Goal: Task Accomplishment & Management: Manage account settings

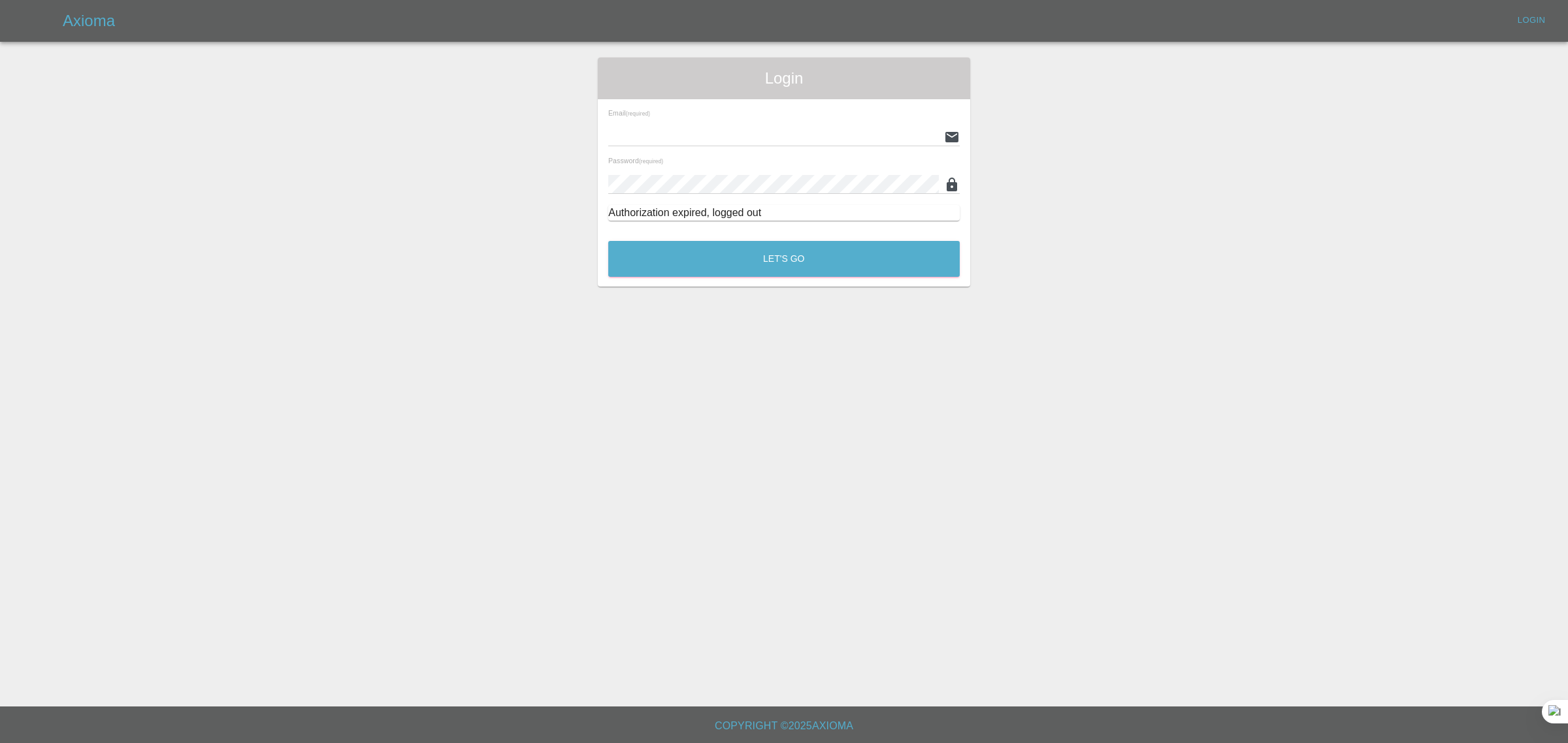
type input "bookkeeping@fifoaccounting.com"
click at [753, 265] on button "Let's Go" at bounding box center [784, 259] width 351 height 36
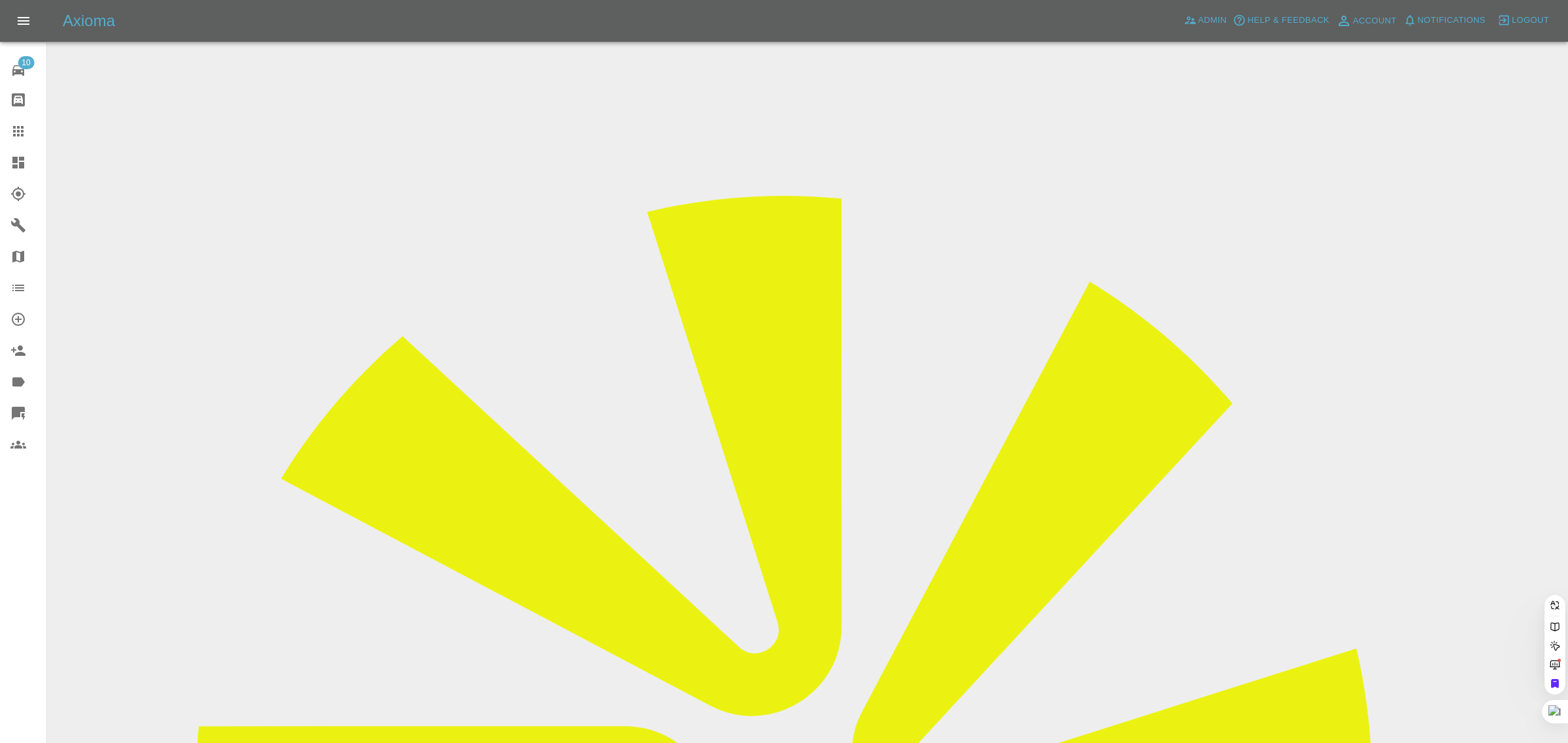
paste input "l.sanderson1@btinternet.com"
type input "l.sanderson1@btinternet.com"
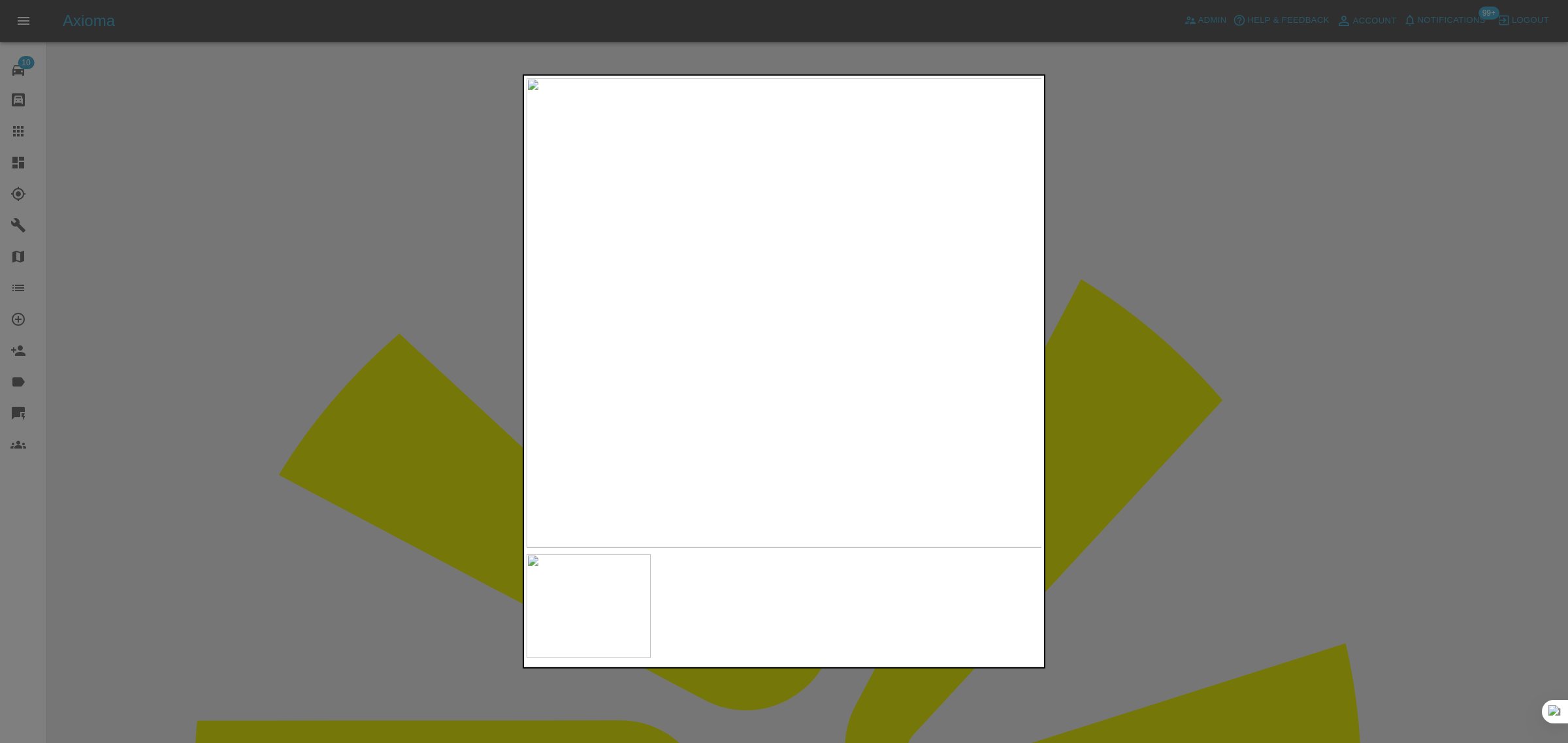
click at [1209, 390] on div at bounding box center [784, 371] width 1568 height 743
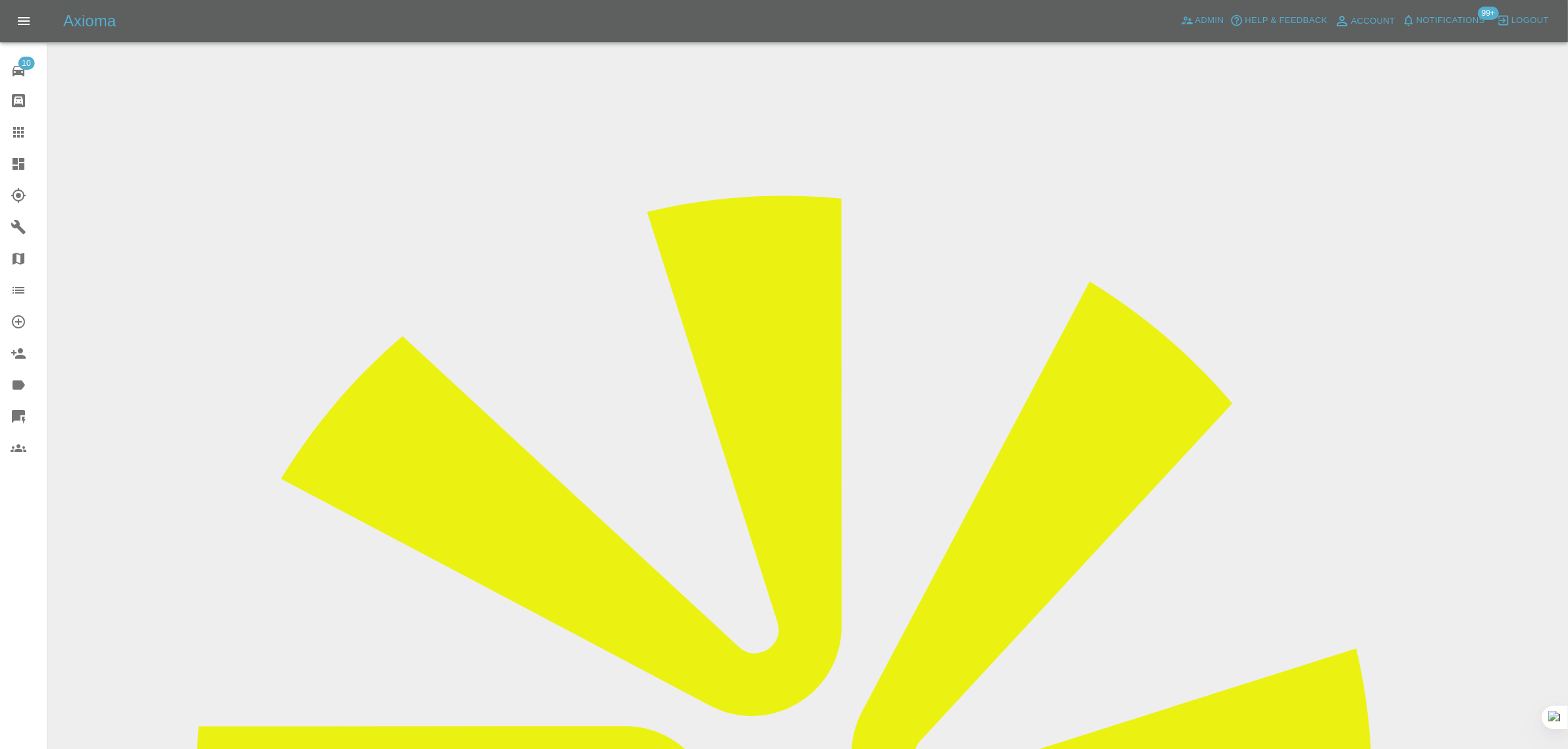
click at [25, 133] on icon at bounding box center [18, 132] width 16 height 16
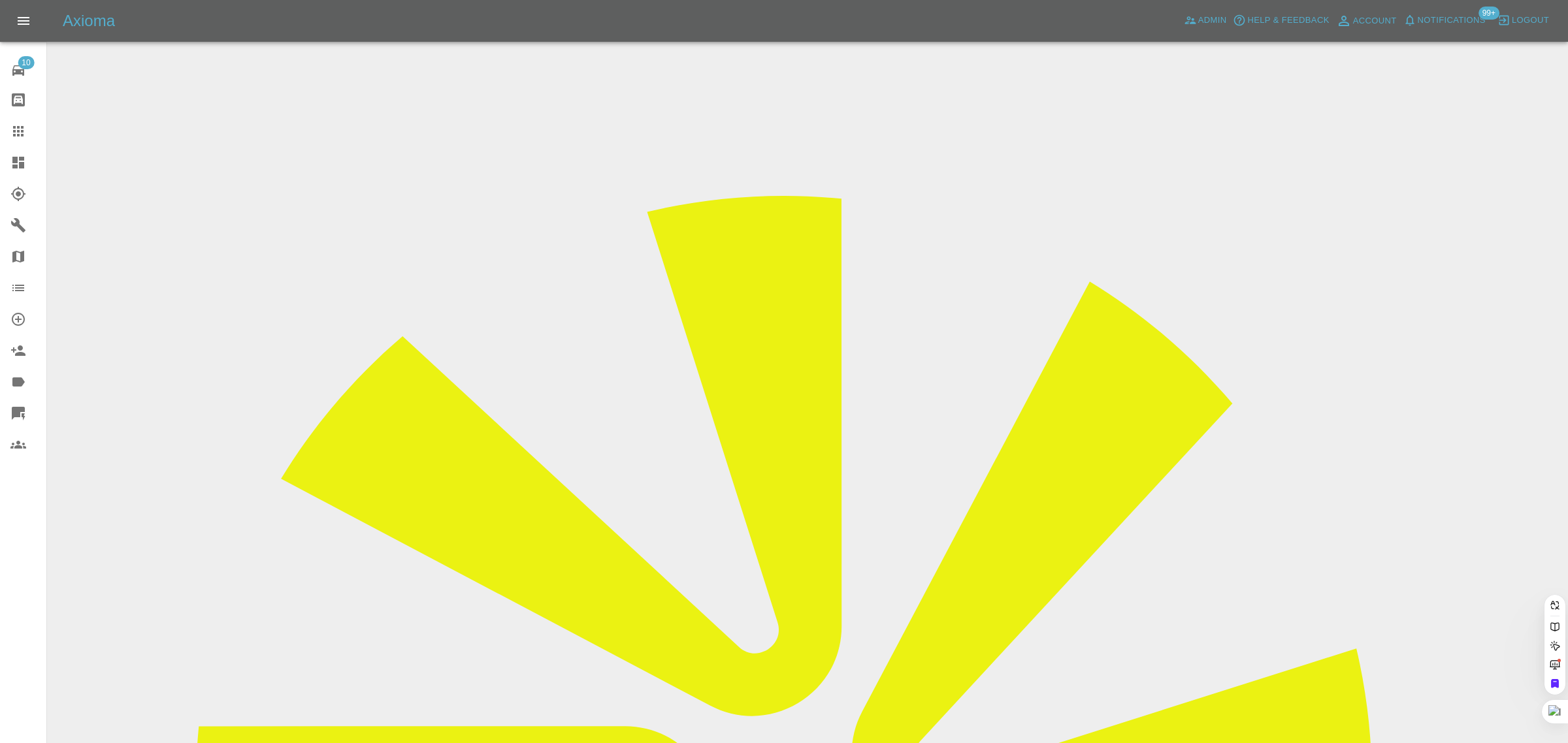
paste input "louise.hanman@rainworthfleet.co.uk"
type input "louise.hanman@rainworthfleet.co.u"
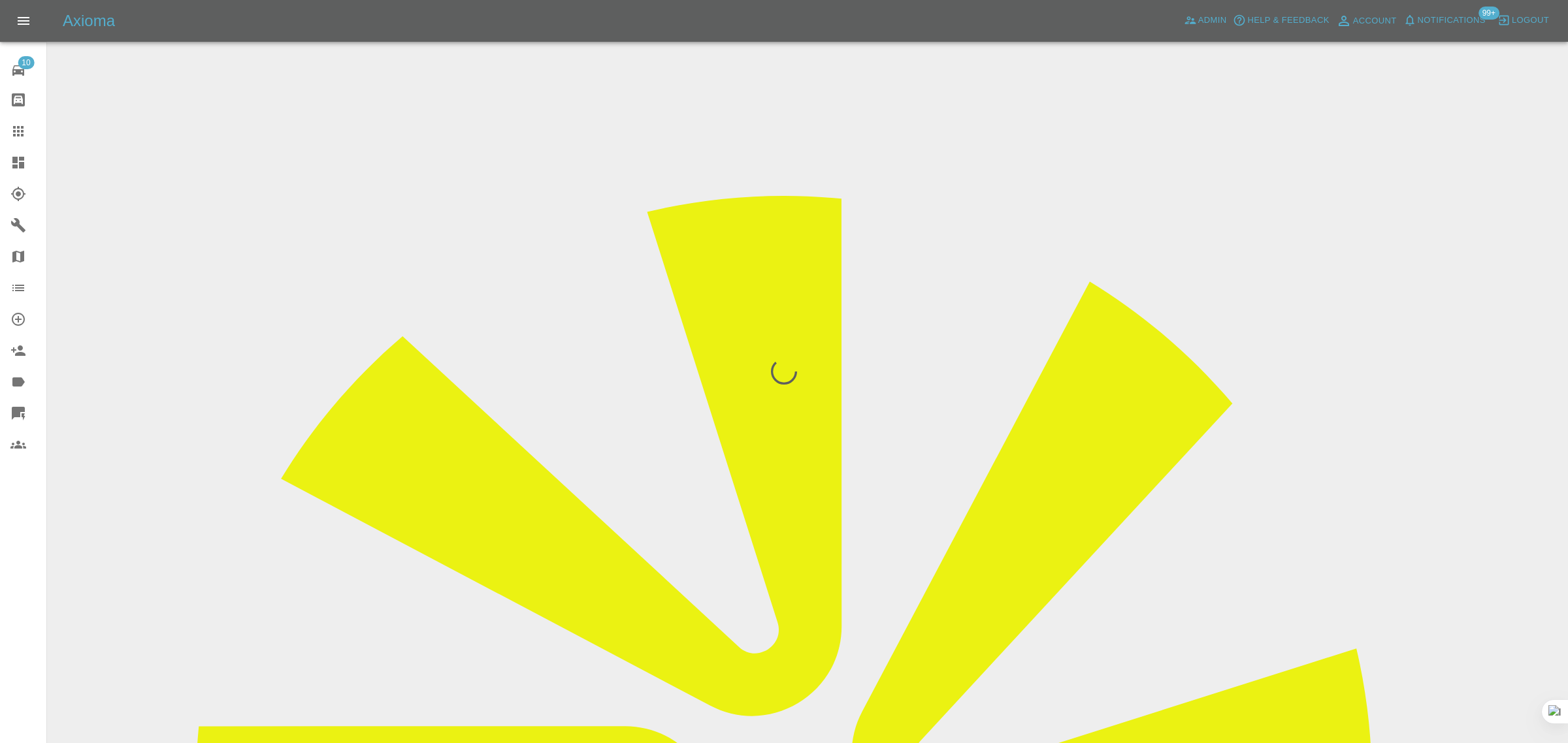
click at [13, 612] on div "10 Repair home Bodyshop home Claims Dashboard Explorer Garages Map Organization…" at bounding box center [23, 371] width 47 height 743
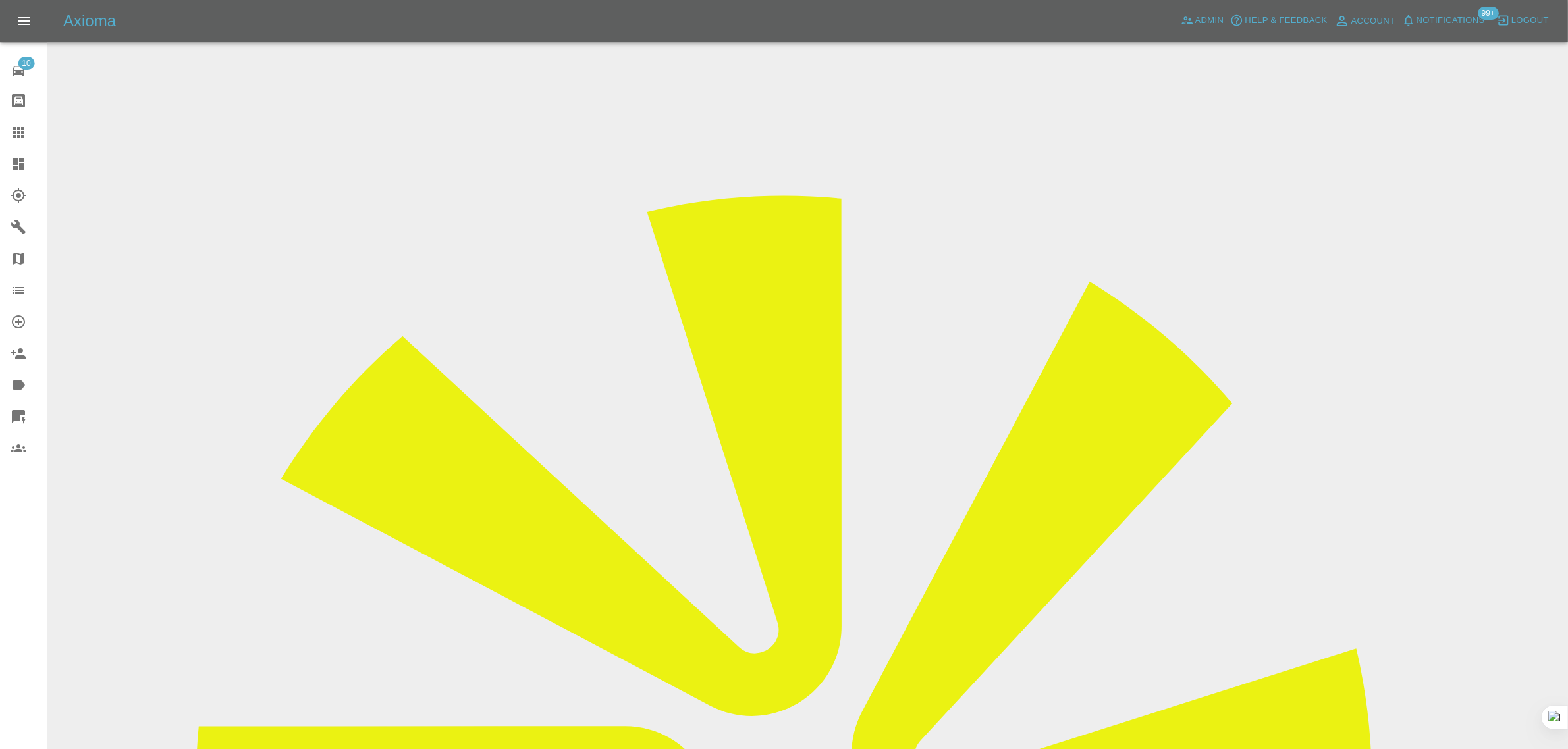
click at [11, 126] on icon at bounding box center [18, 132] width 16 height 16
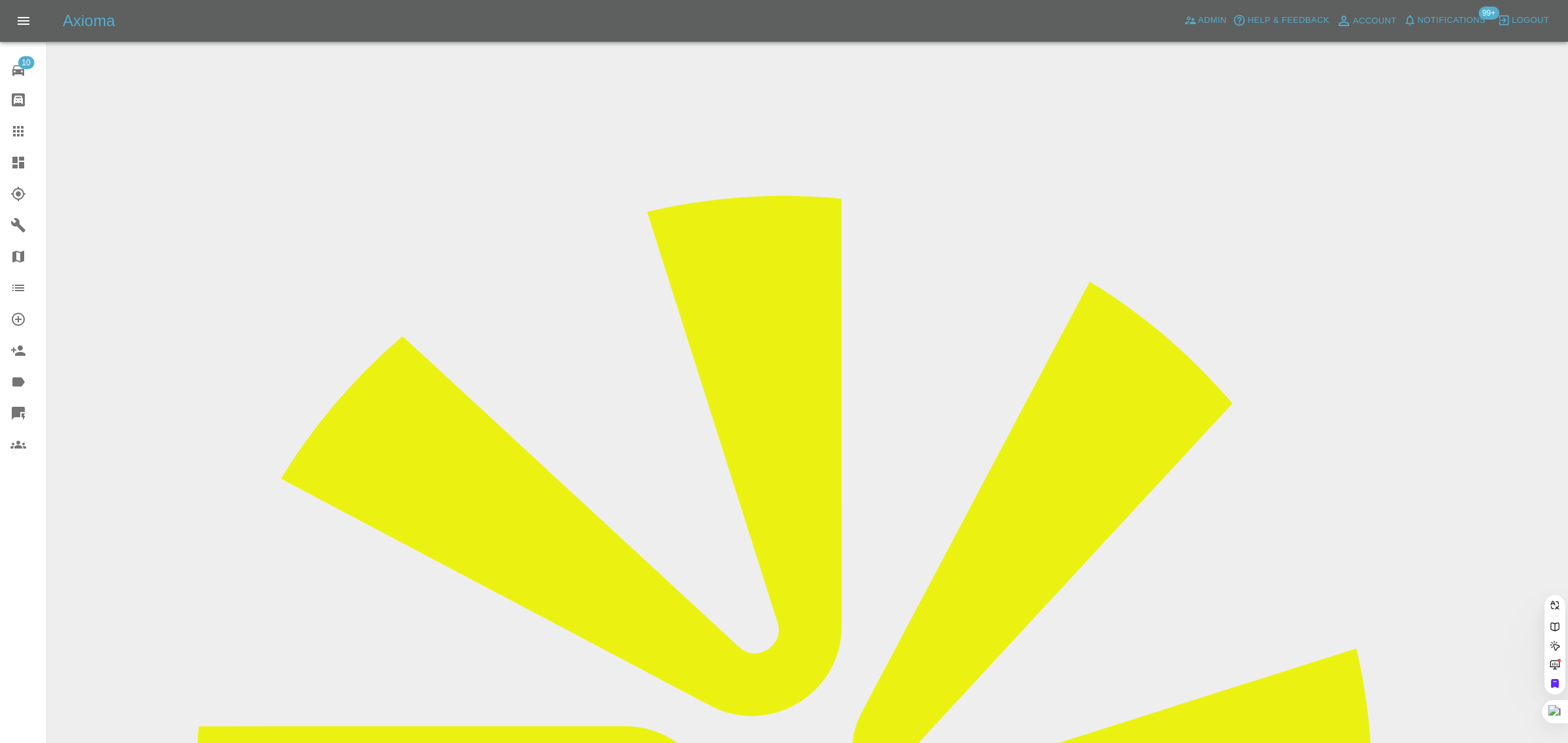
paste input "charlotteallom@gmail.com"
type input "charlotteallom"
click at [1206, 15] on span "Admin" at bounding box center [1212, 21] width 29 height 15
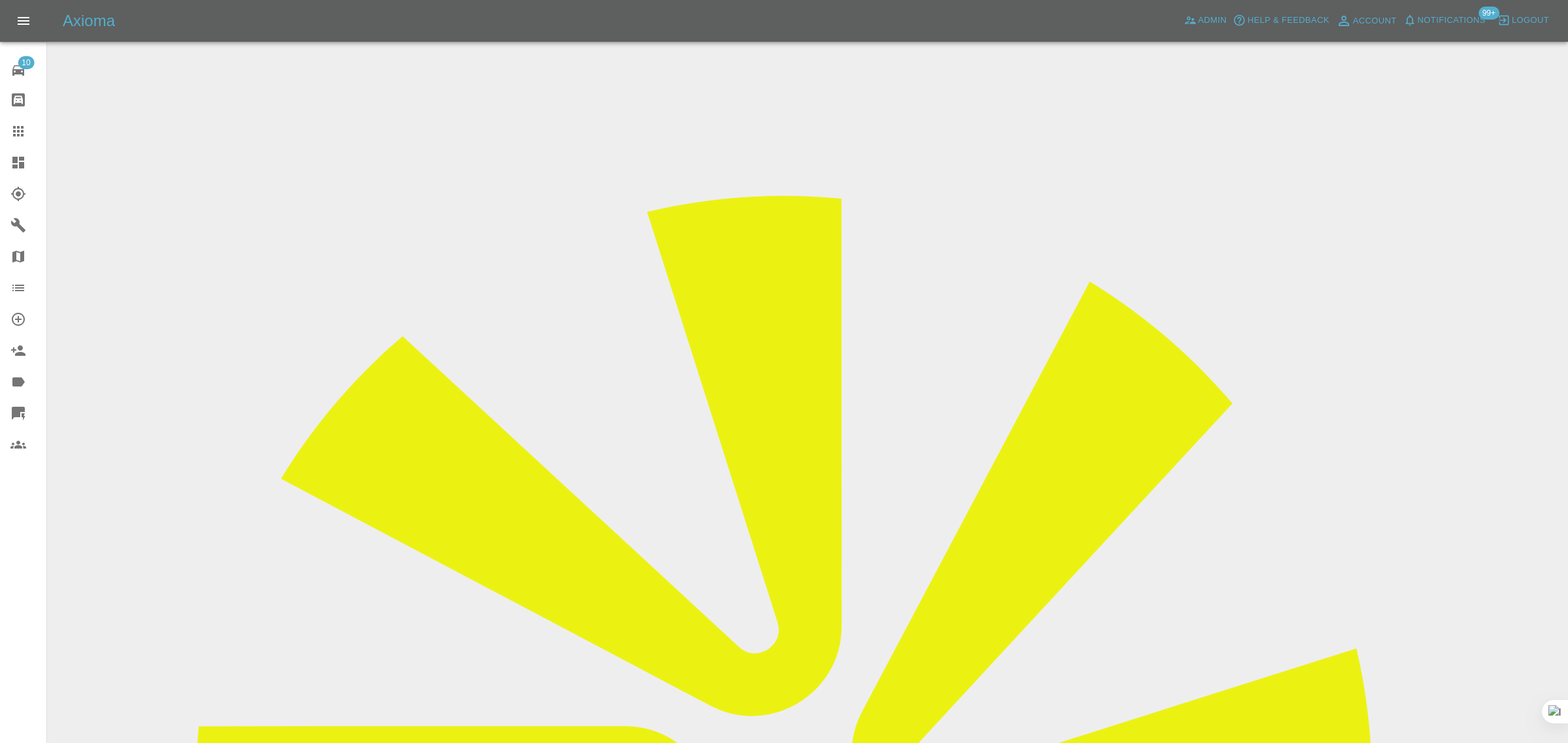
paste input "charlotteallom@gmail.com"
type input "charlotteallom@gmail.com"
click at [21, 137] on icon at bounding box center [18, 131] width 16 height 16
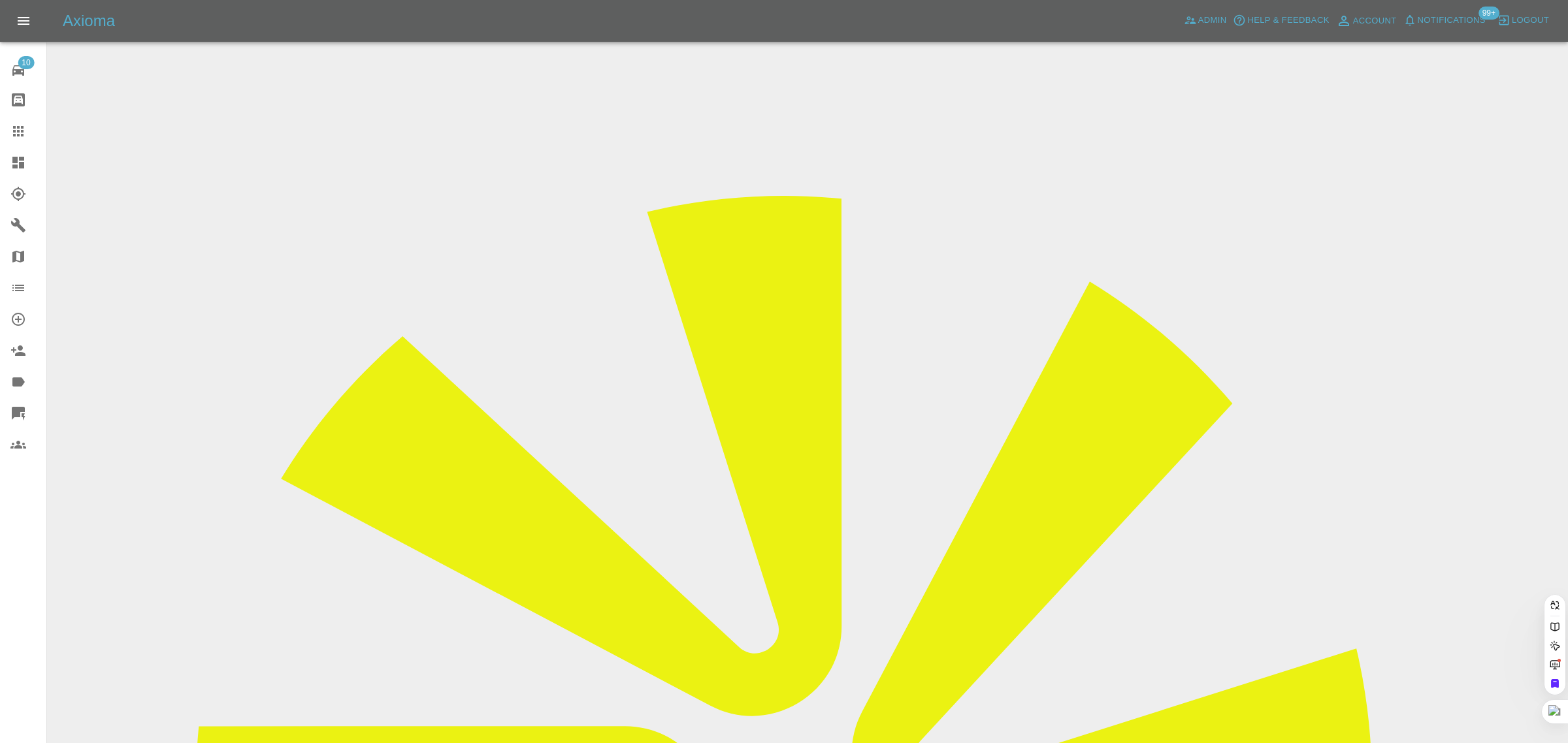
paste input "mccarthysarre@yahoo.com"
type input "mccarthysarre@yahoo.com"
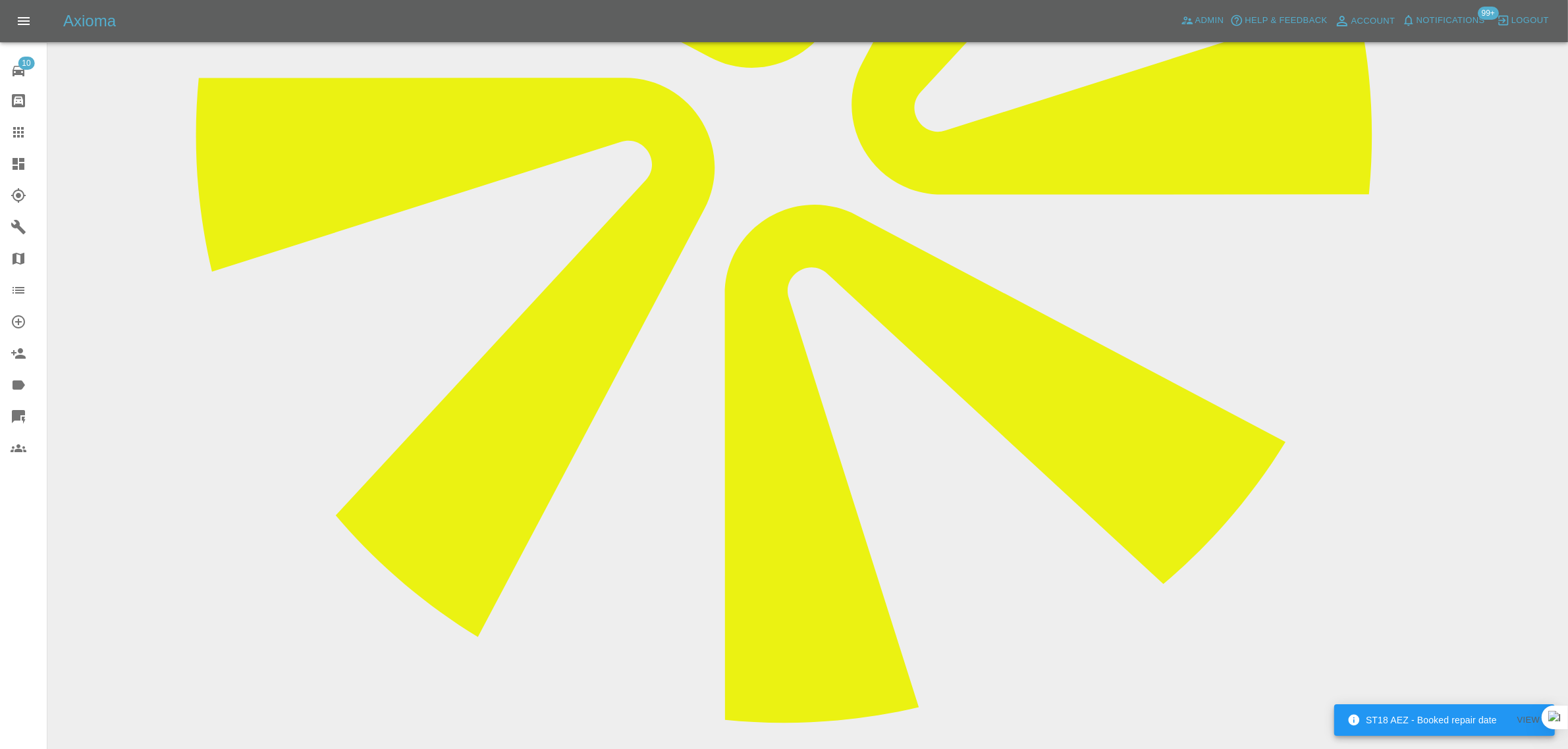
scroll to position [741, 0]
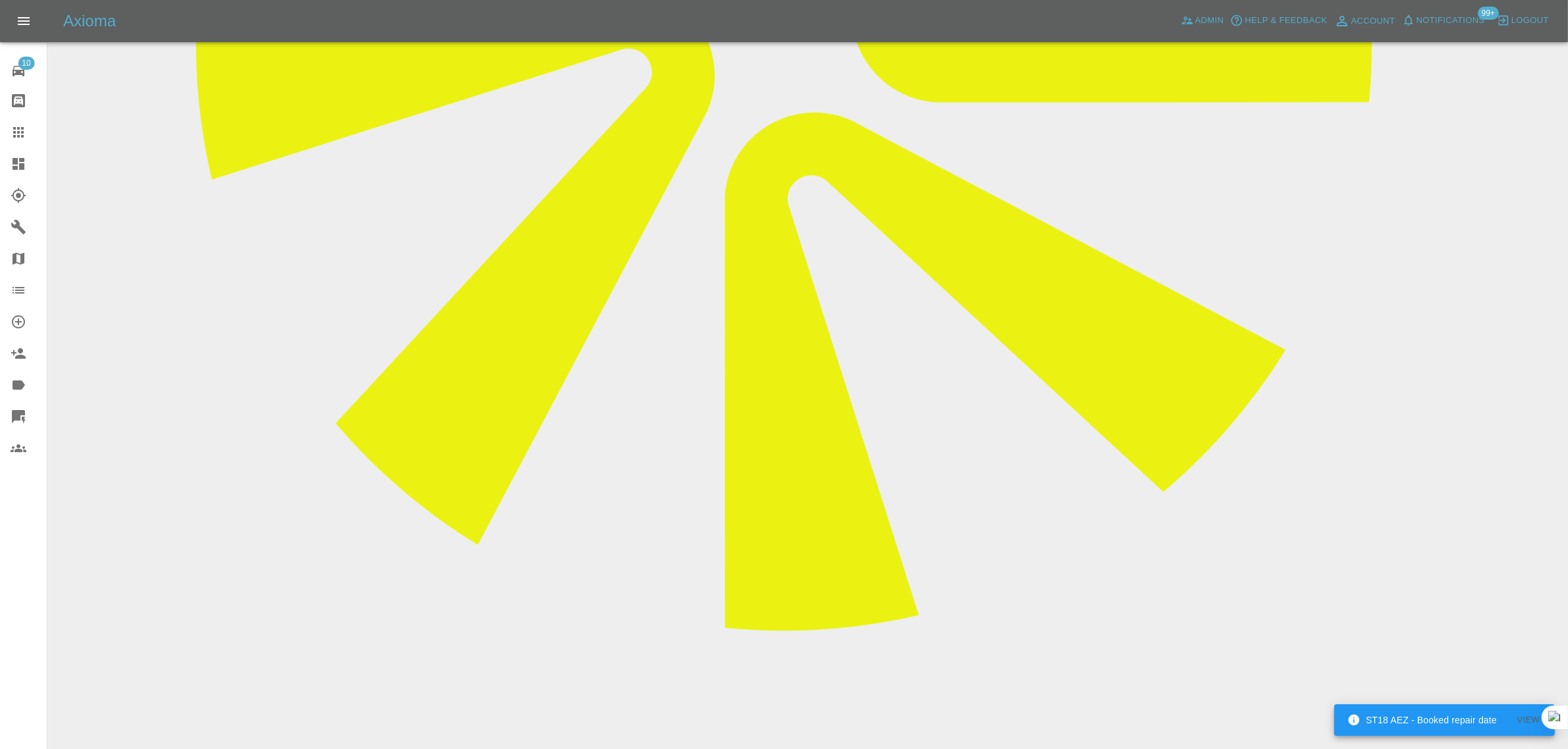
paste textarea "I need to change the date from 28th To ether 29th 1st 2nd or 3rd Or if I can't …"
type textarea "I need to change the date from 28th To ether 29th 1st 2nd or 3rd Or if I can't …"
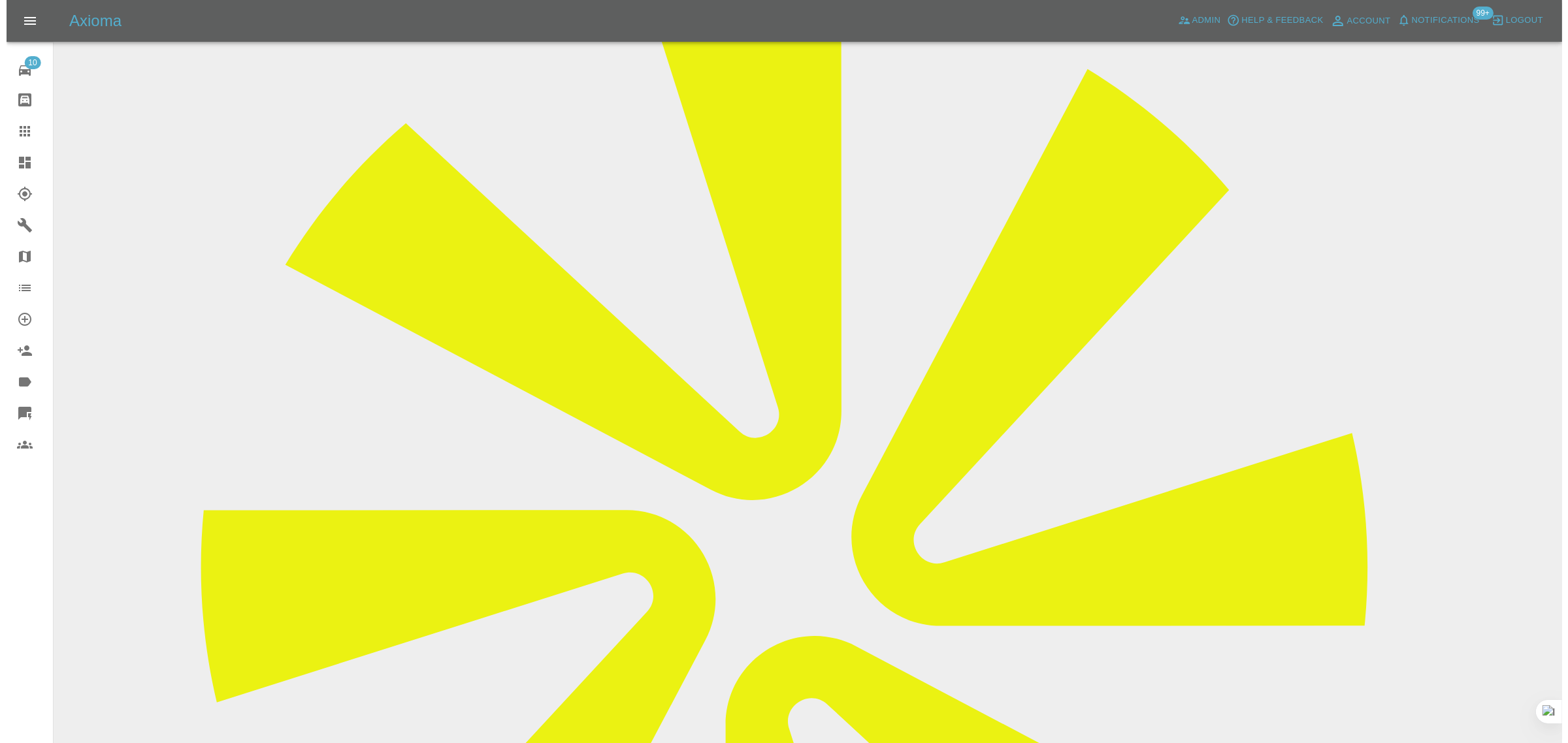
scroll to position [0, 0]
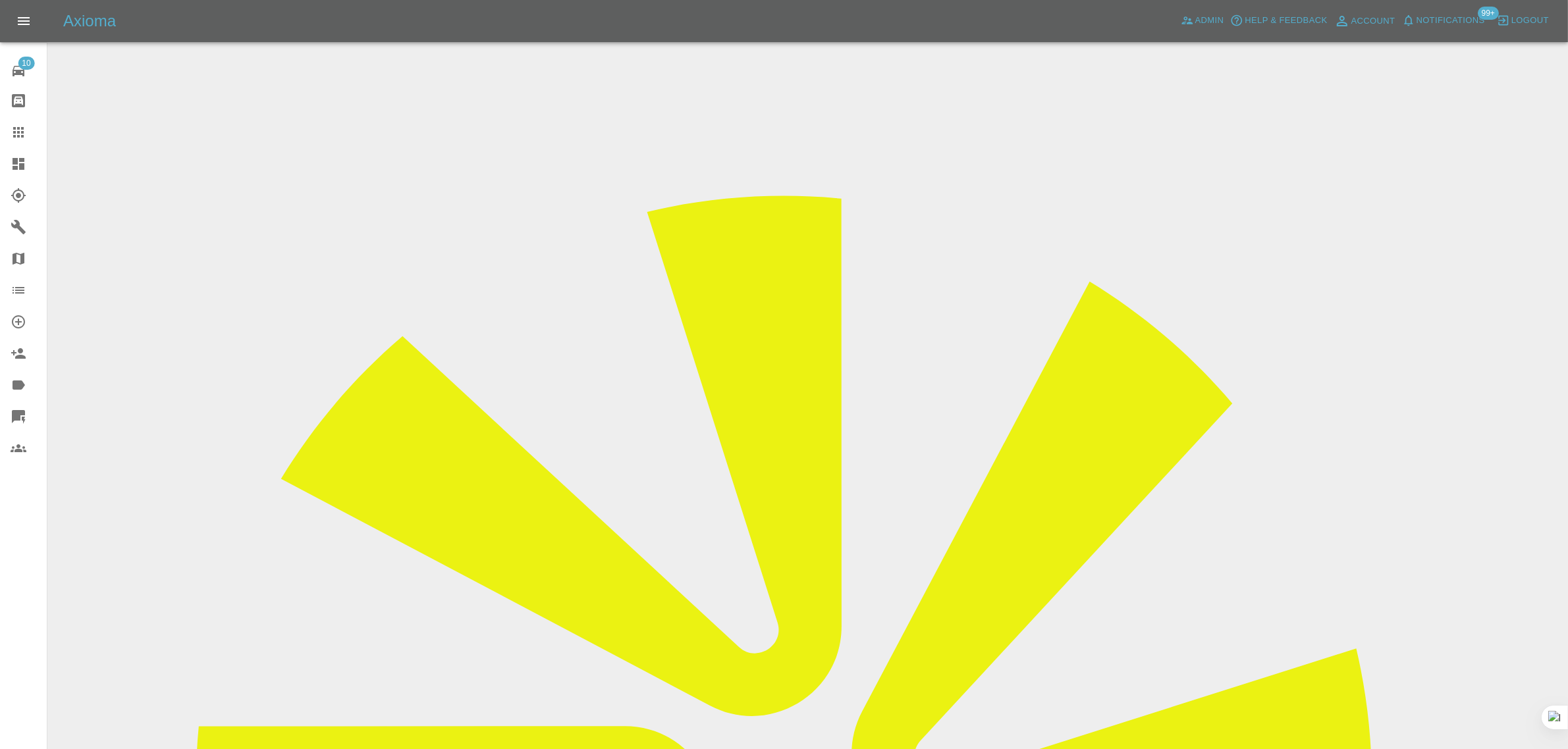
click at [23, 128] on icon at bounding box center [18, 132] width 11 height 11
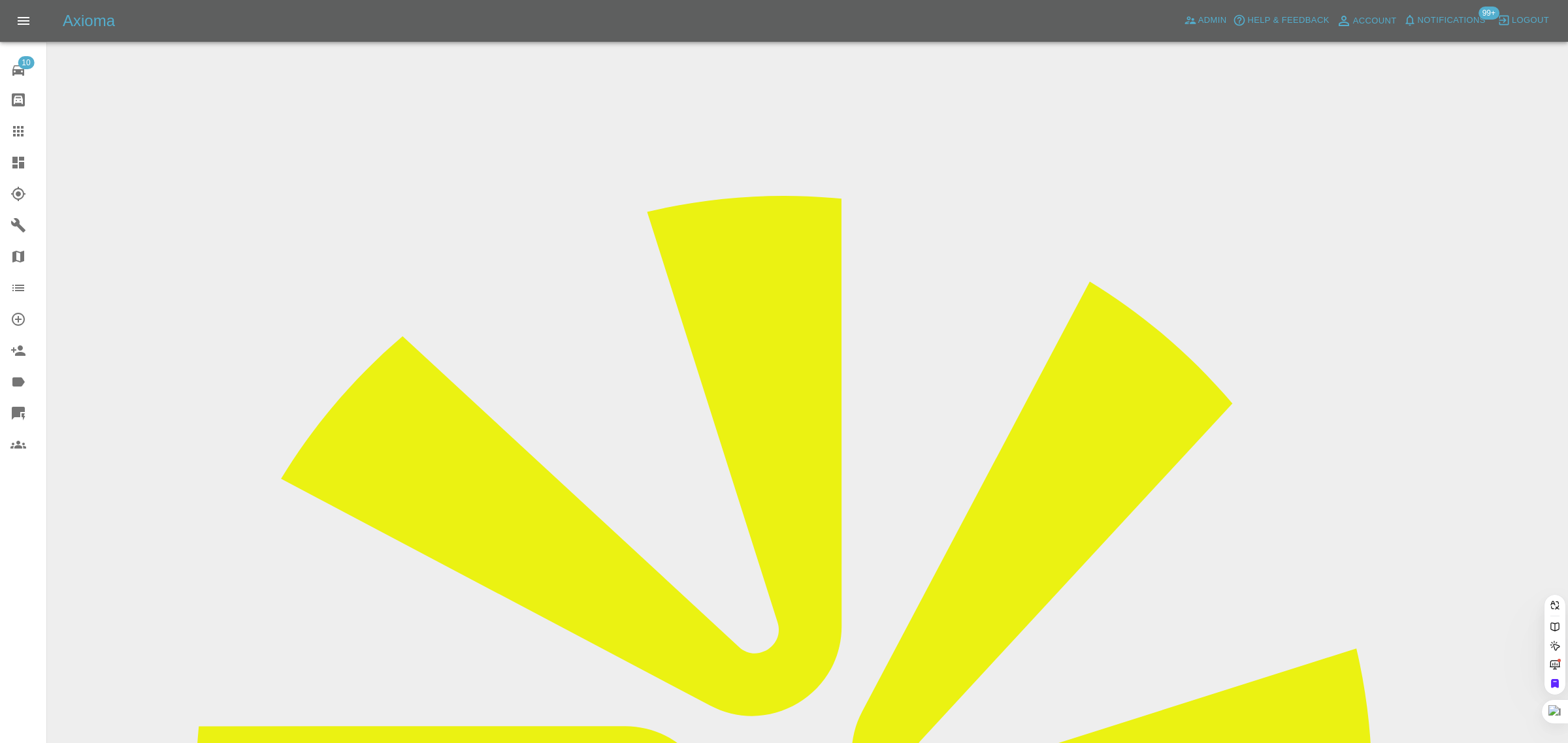
paste input "adric.marsh@hotmail.co.uk"
type input "adric.marsh@hotmail.co.uk"
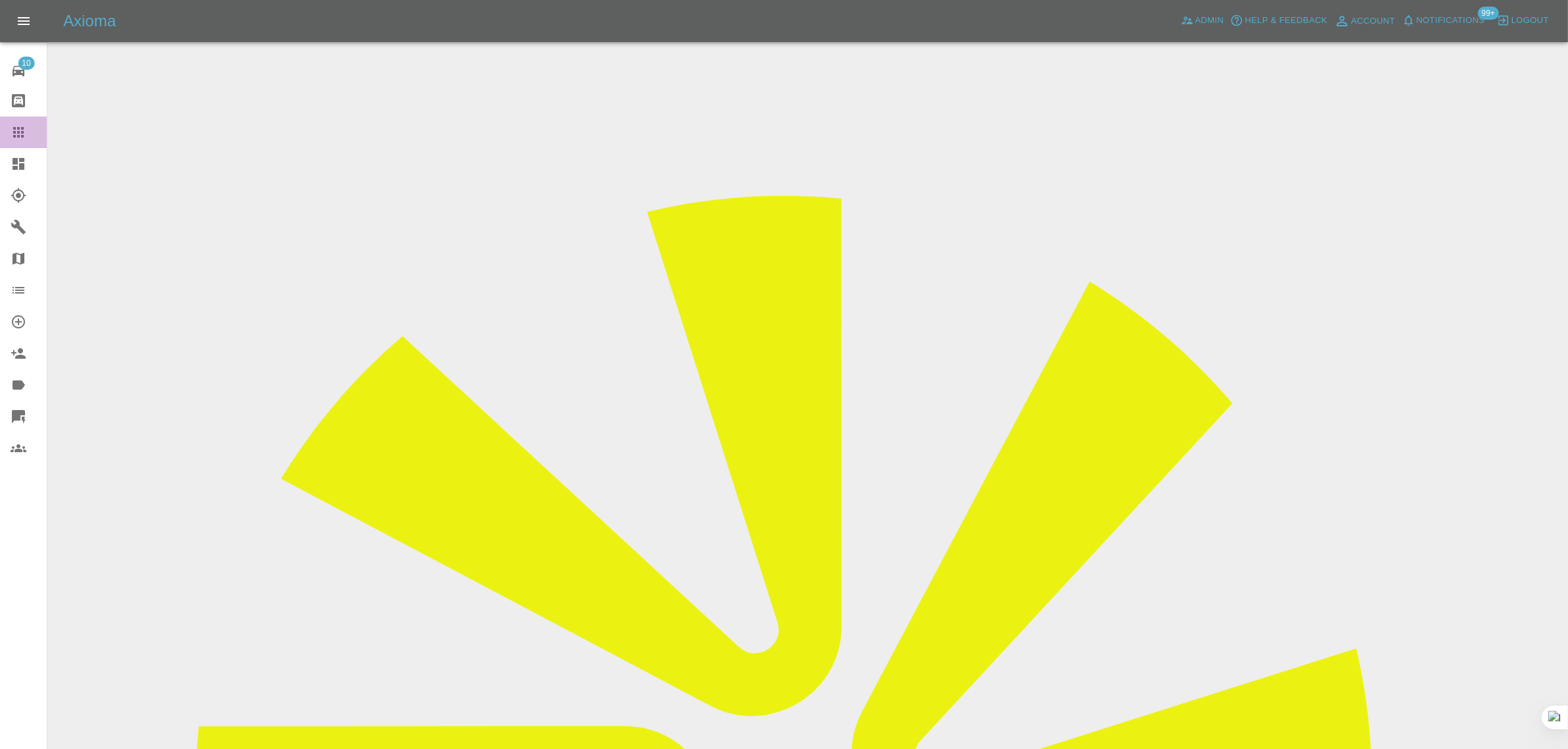
click at [11, 132] on icon at bounding box center [18, 132] width 16 height 16
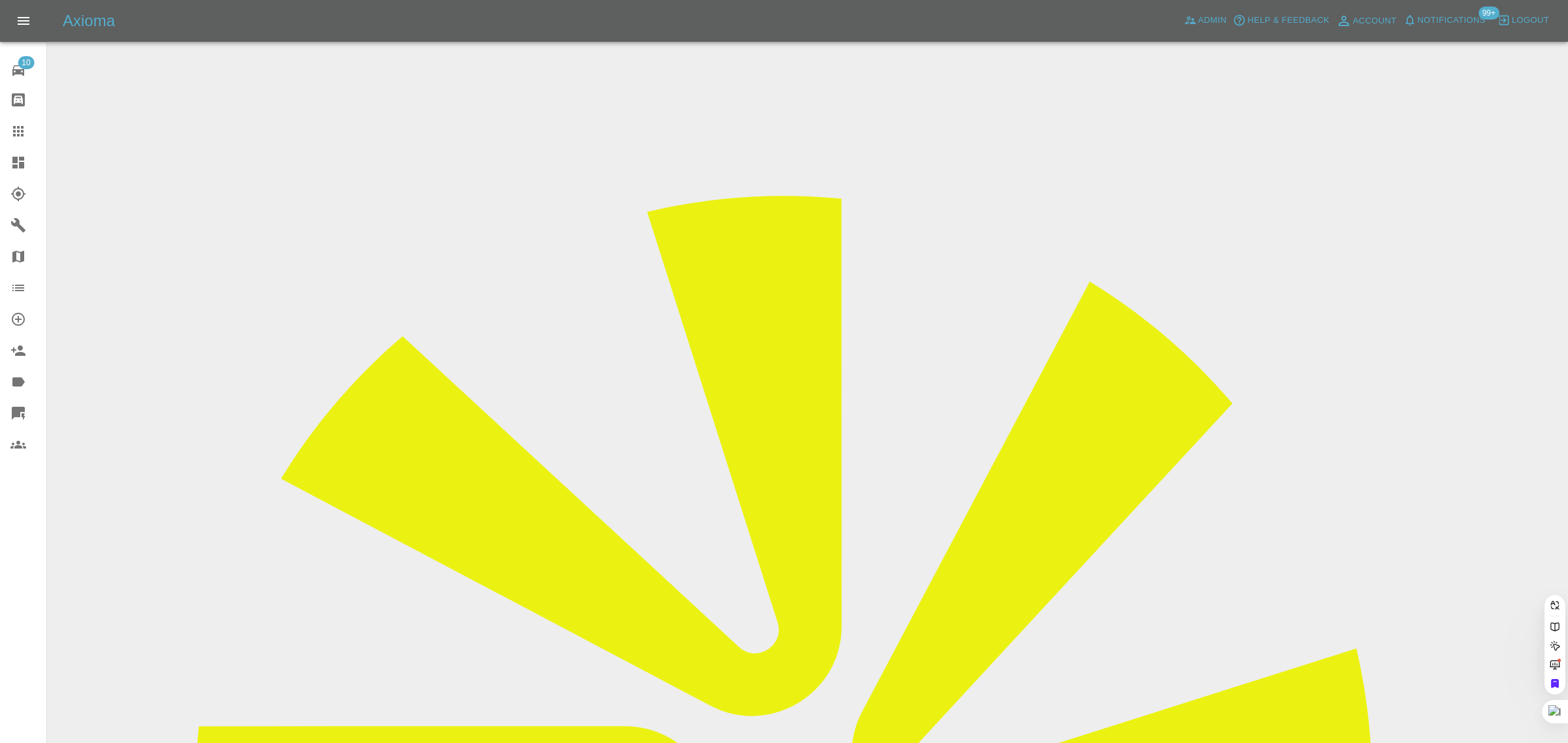
paste input "patrick@premier-contract.co.uk"
type input "patrick@premier-contract.co.uk"
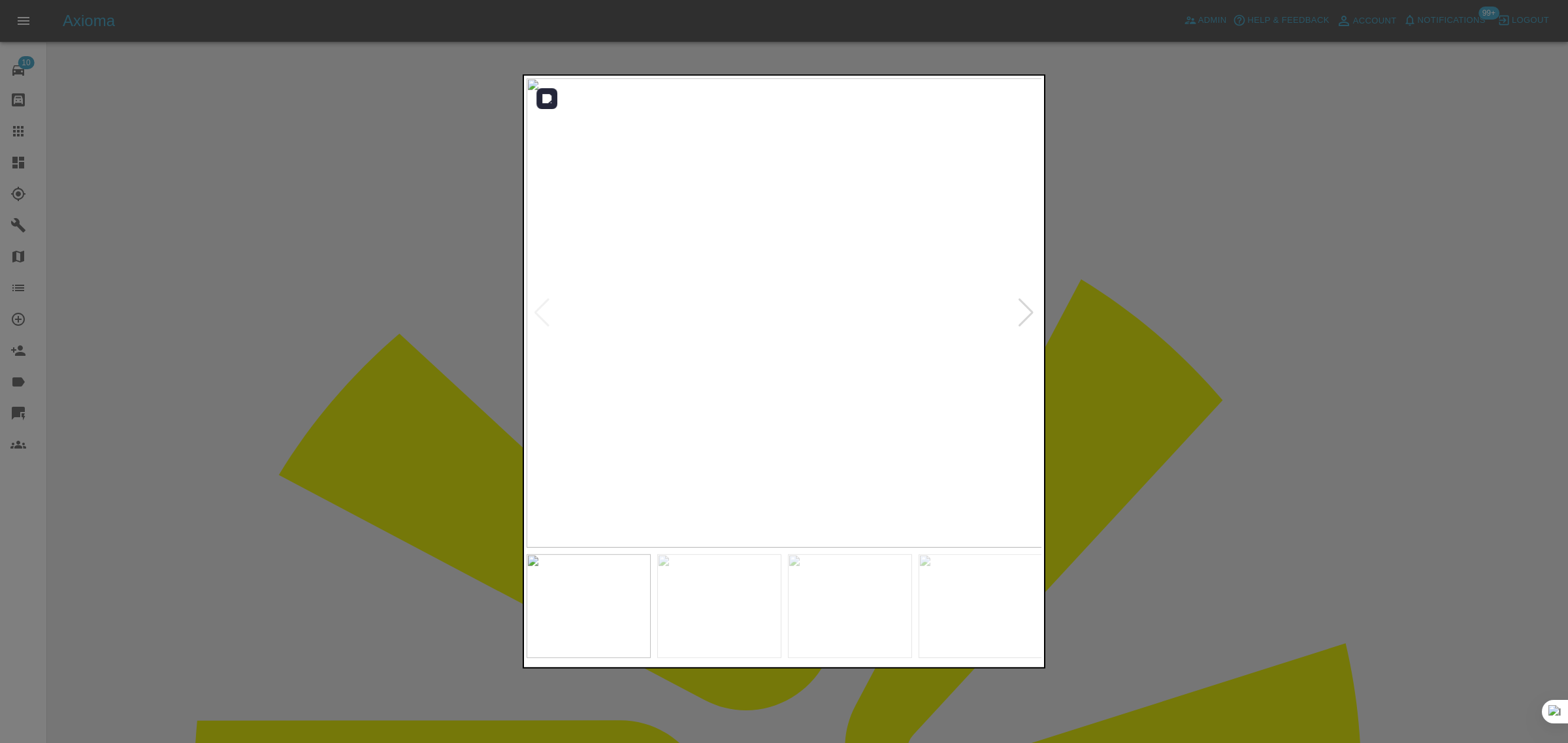
click at [1020, 310] on div at bounding box center [1025, 313] width 17 height 29
click at [1020, 310] on img at bounding box center [785, 313] width 516 height 469
click at [1188, 412] on div at bounding box center [784, 371] width 1568 height 743
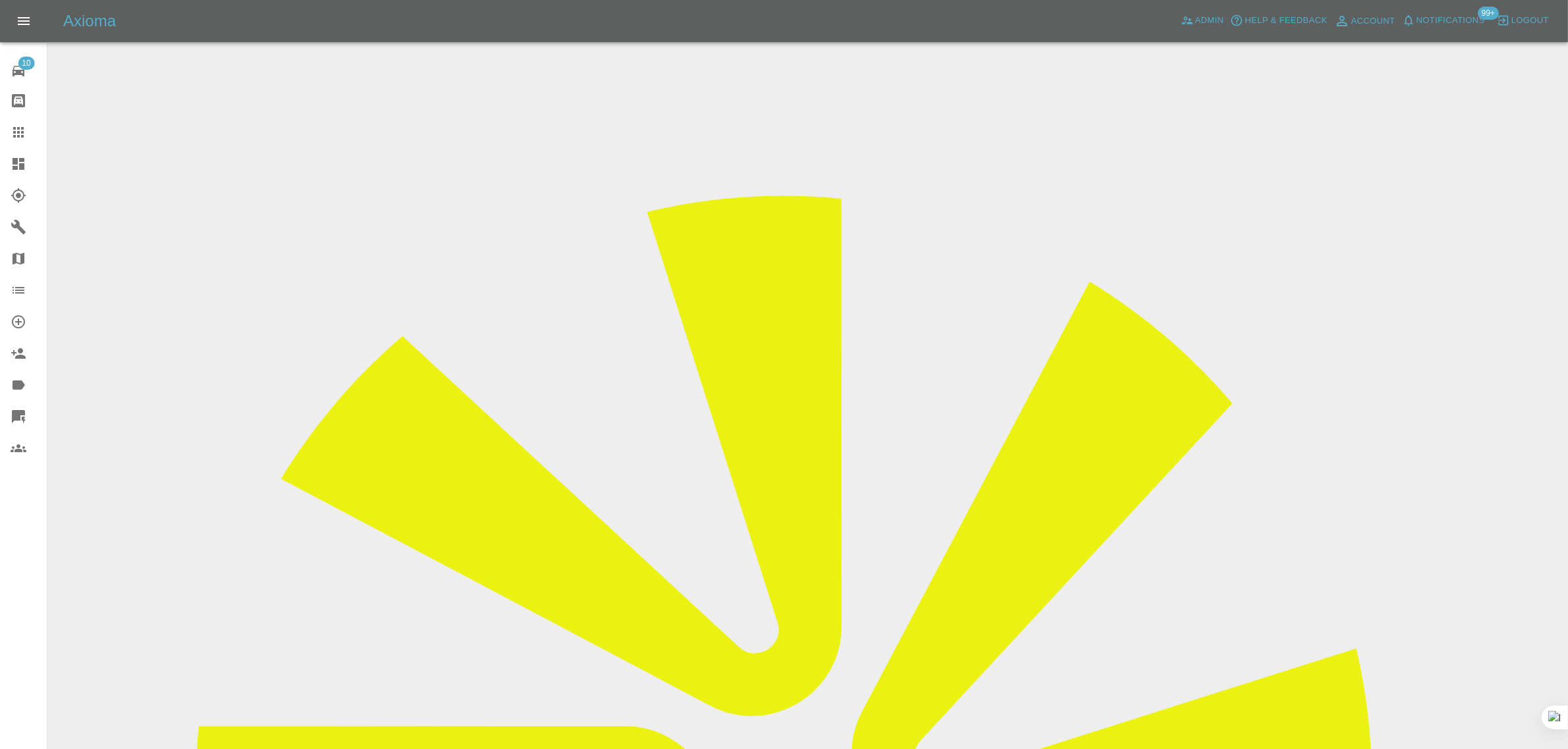
click at [23, 133] on icon at bounding box center [18, 132] width 11 height 11
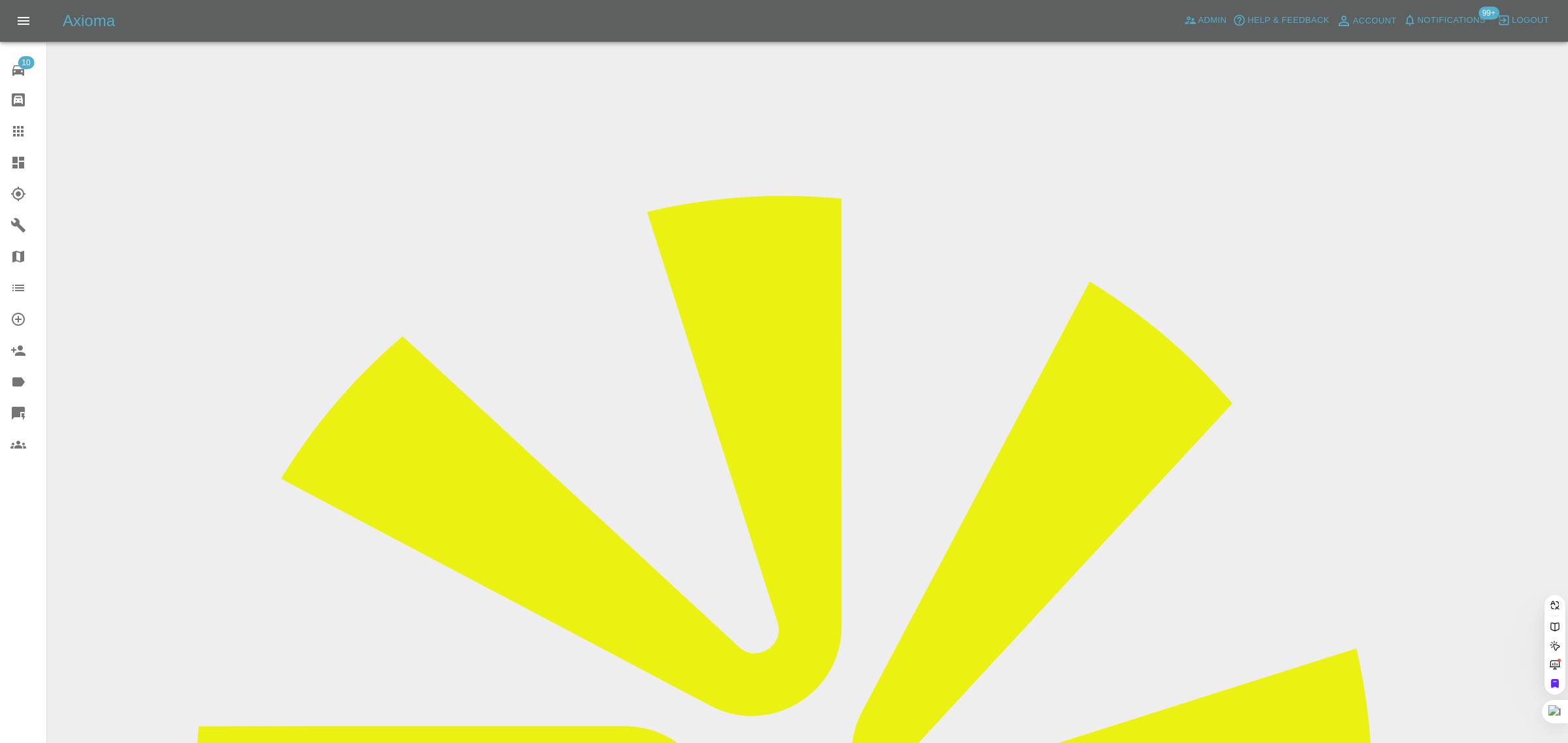
paste input "Andrew.Templeton@hotmail.co.uk"
type input "Andrew.Templeton@hotmail.co.uk"
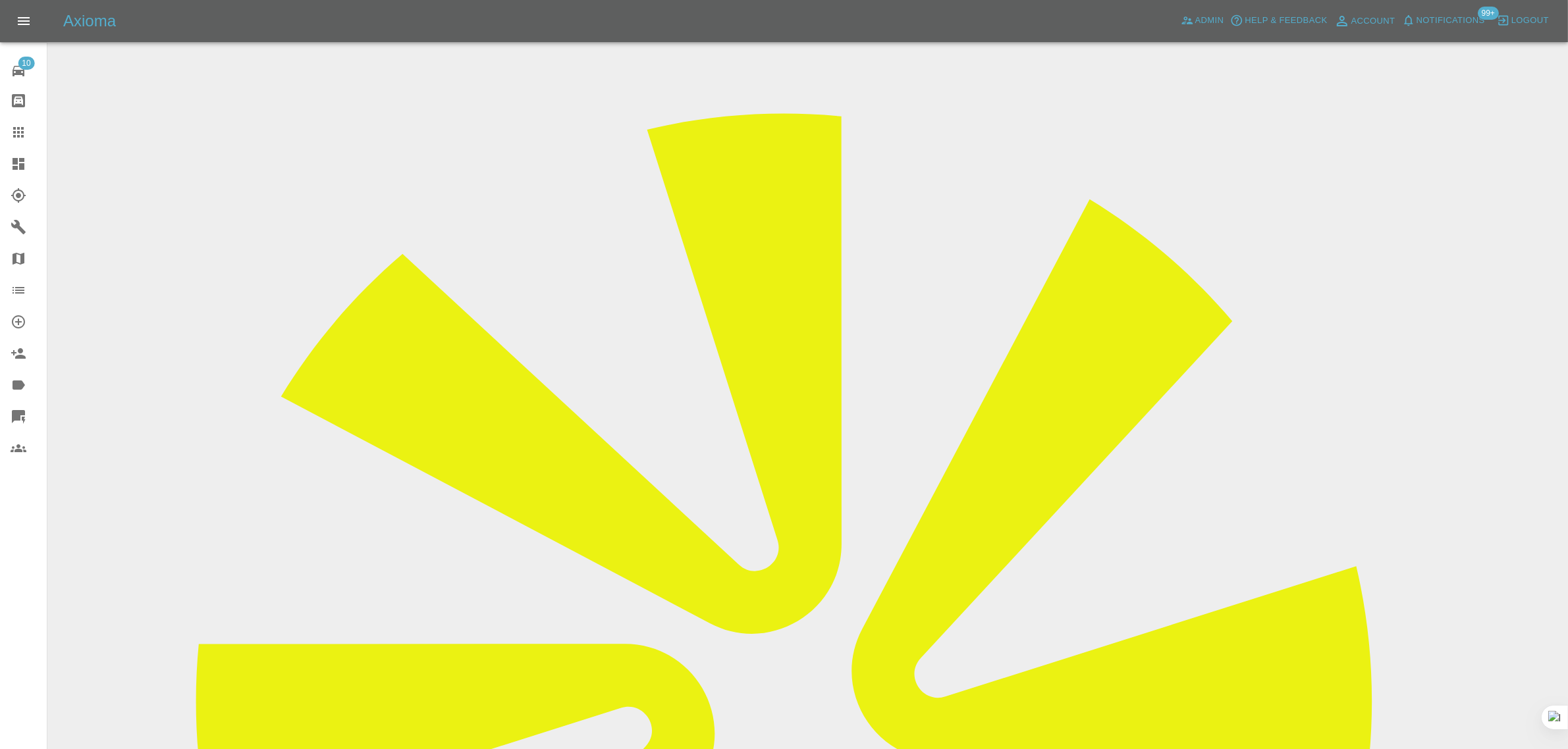
scroll to position [494, 0]
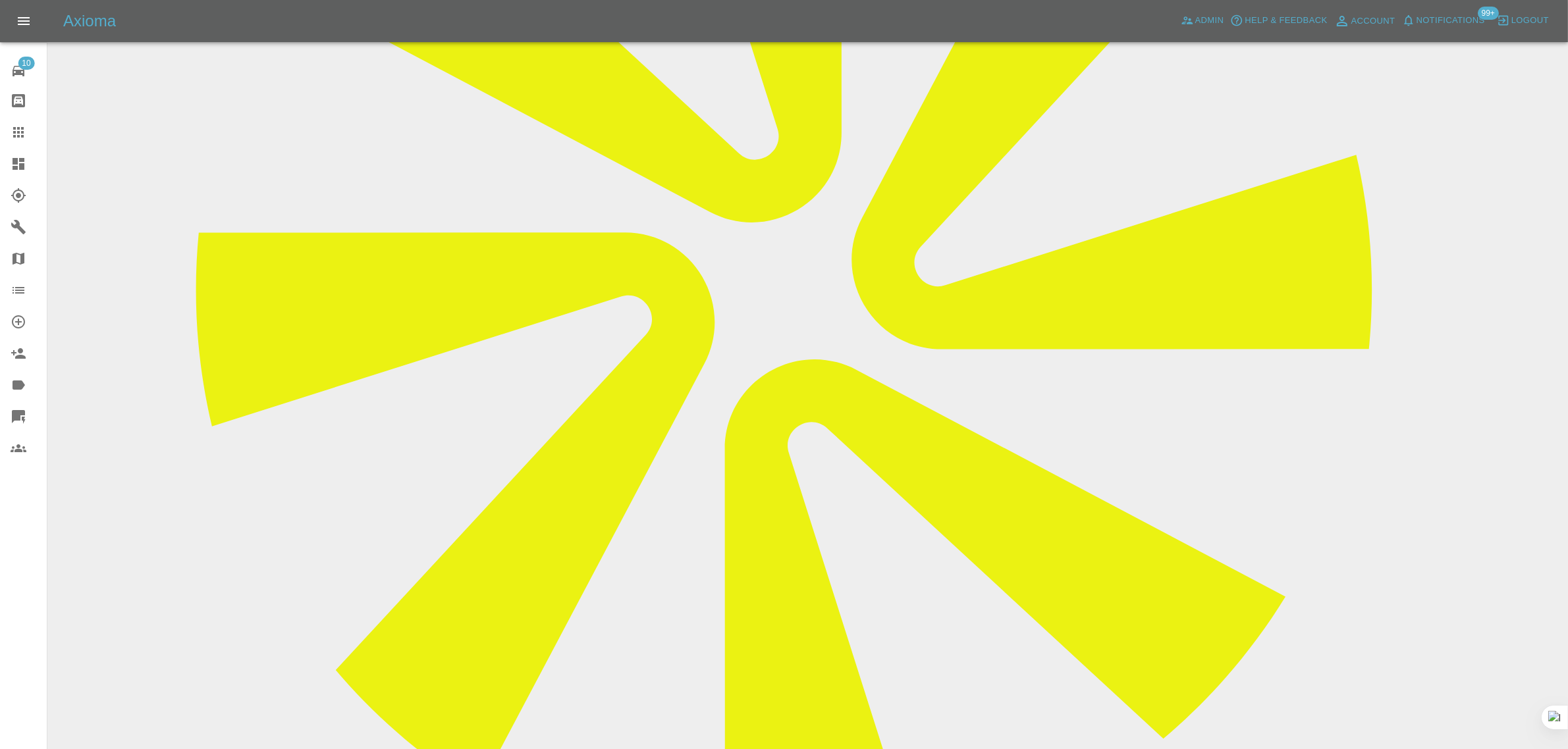
paste textarea "Thanks for taking the time to quote. We have found a suitable supplier at a mar…"
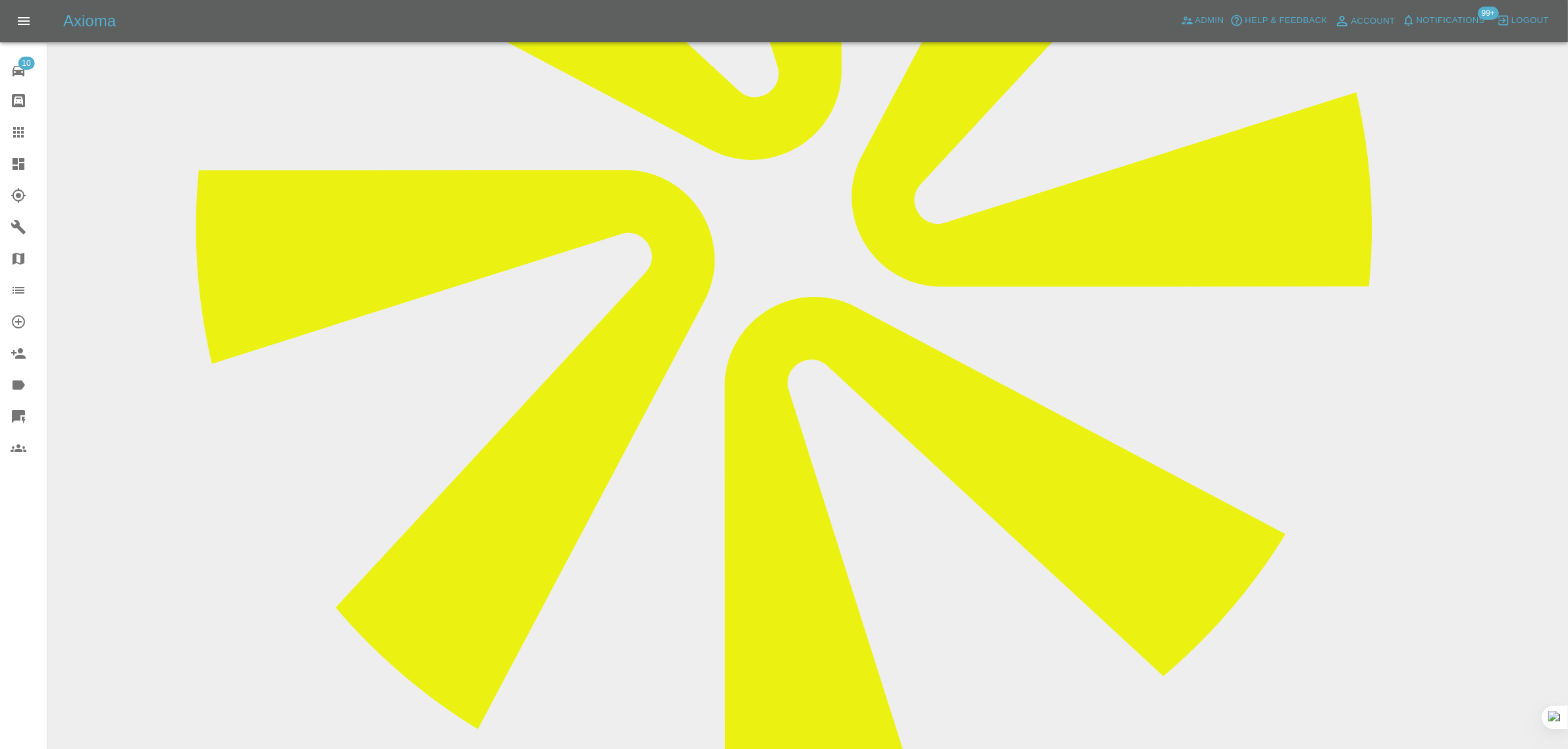
scroll to position [658, 0]
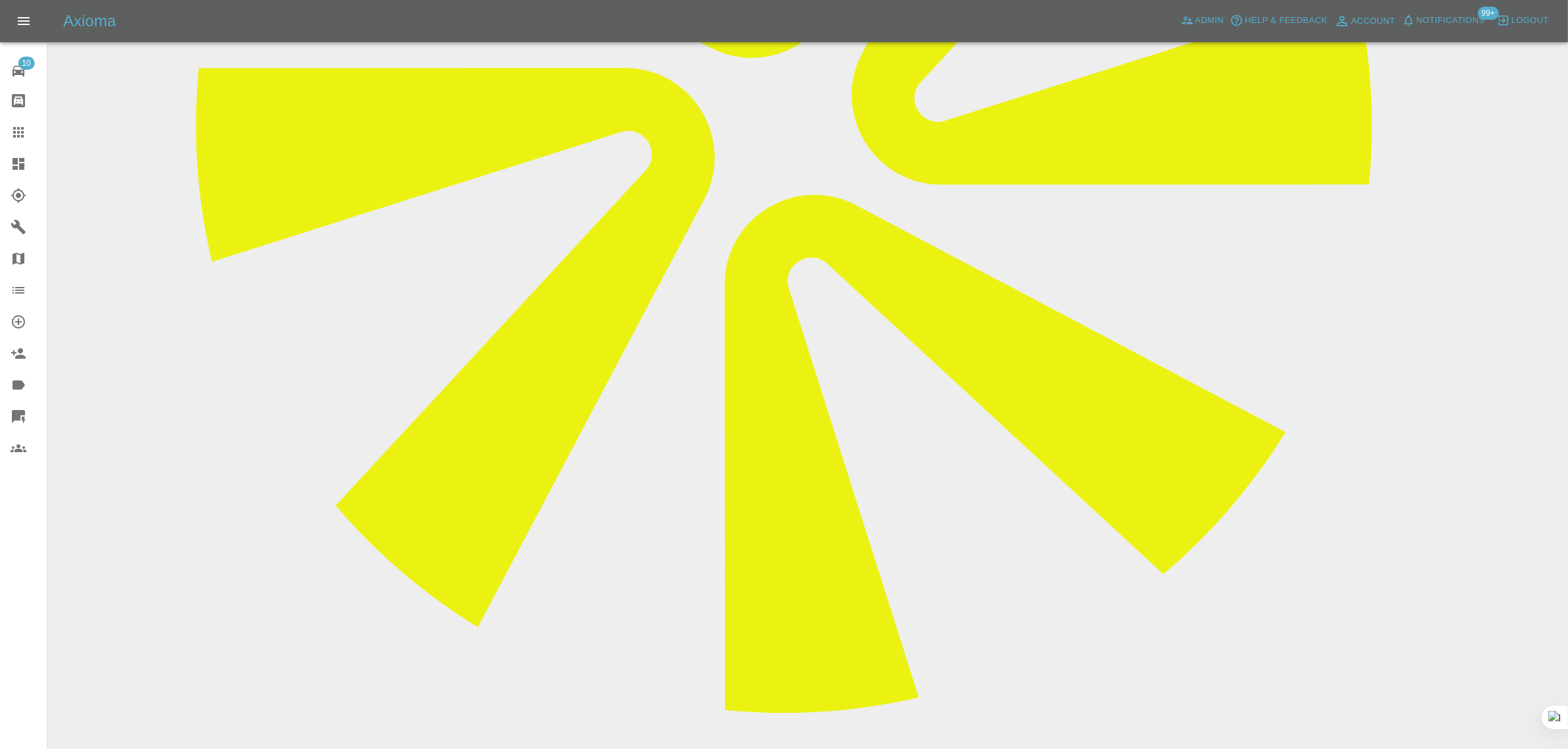
type textarea "Thanks for taking the time to quote. We have found a suitable supplier at a mar…"
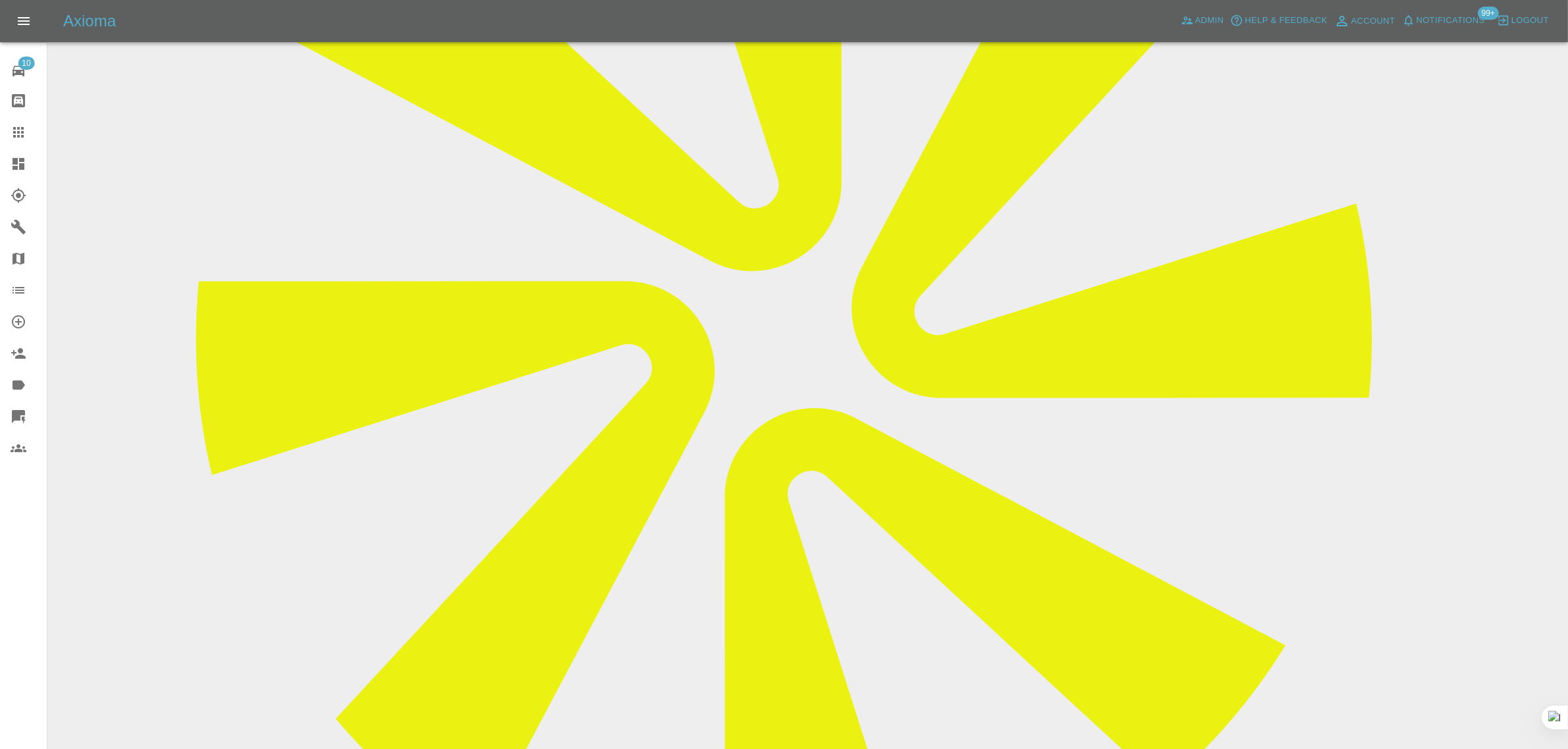
scroll to position [82, 0]
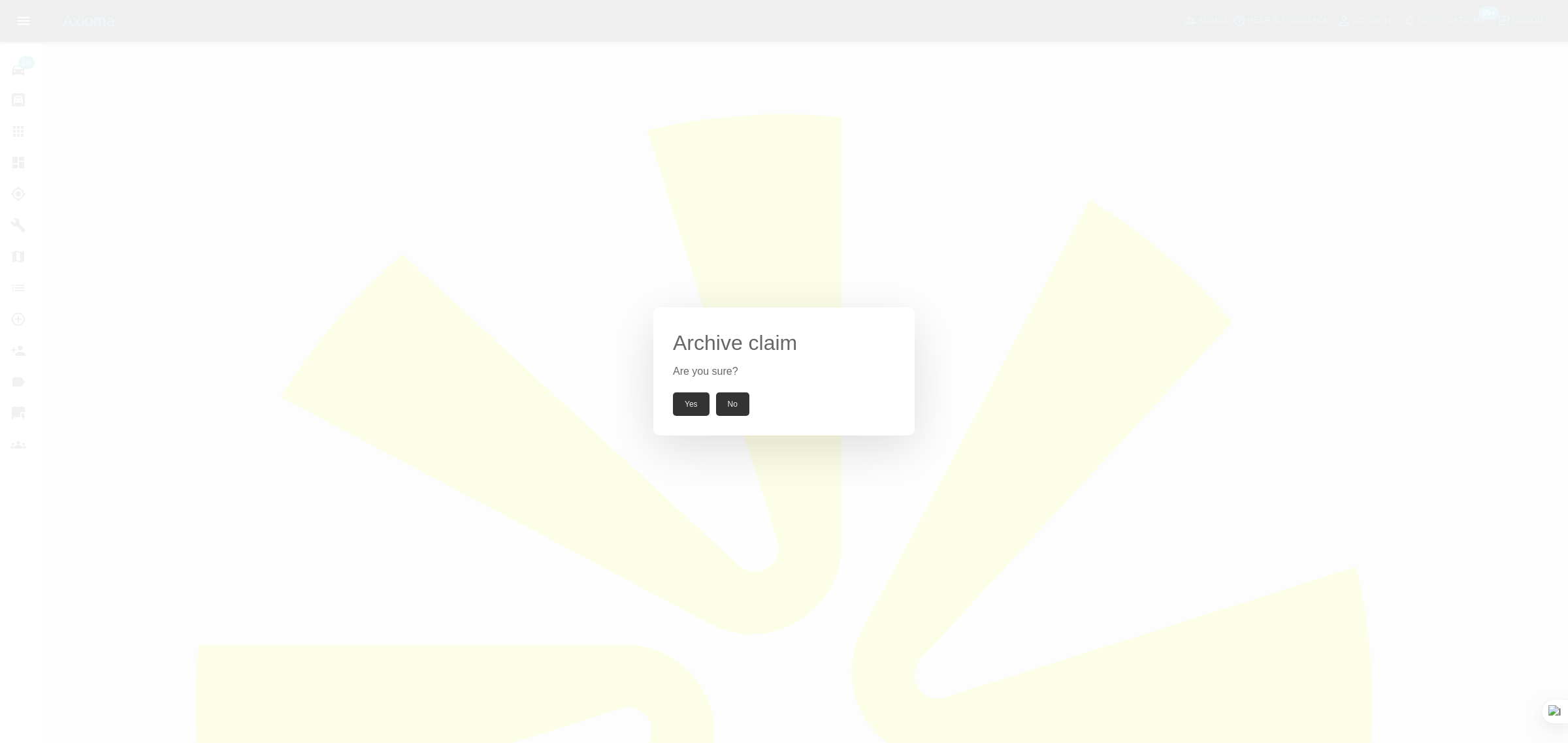
click at [684, 412] on button "Yes" at bounding box center [691, 404] width 37 height 23
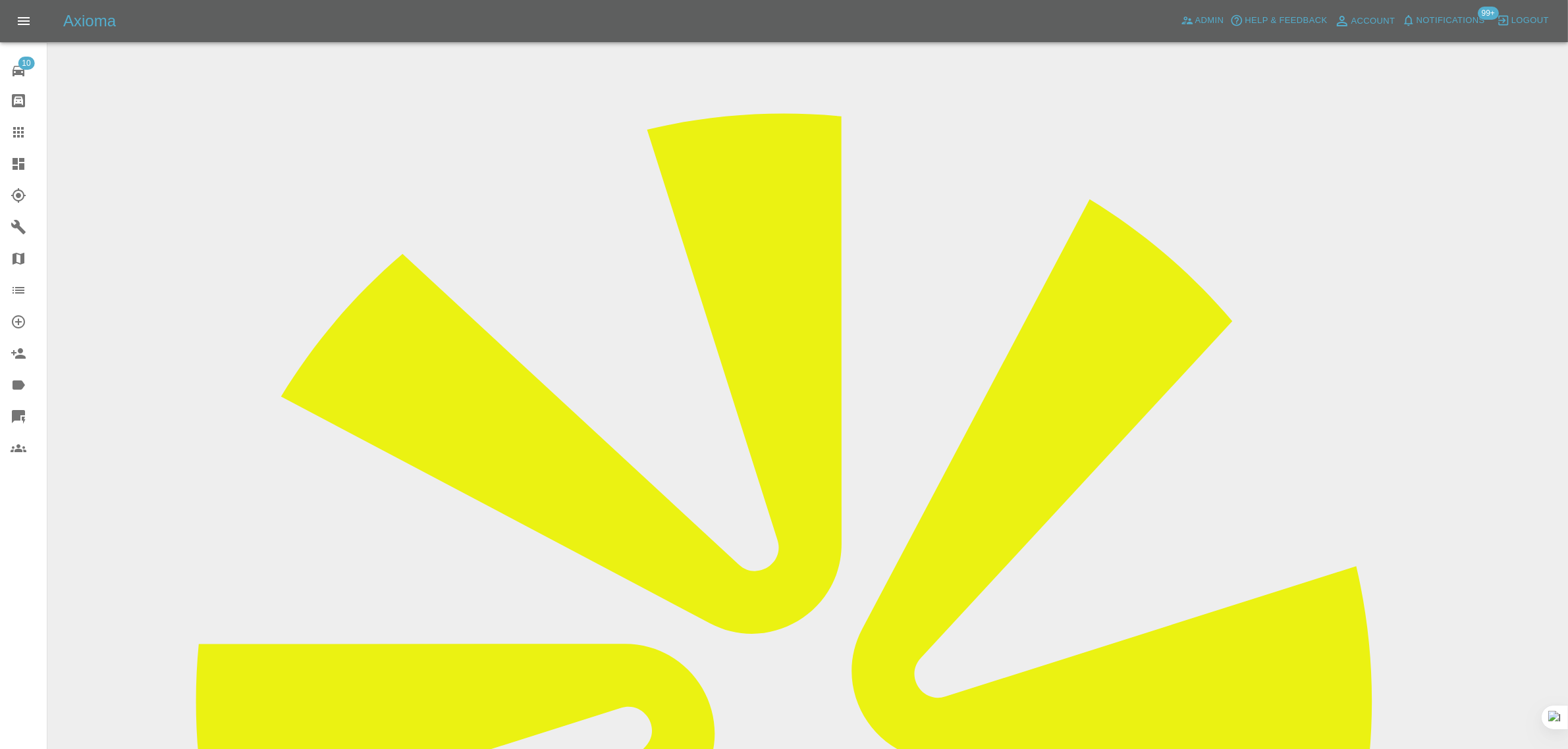
click at [20, 130] on icon at bounding box center [18, 132] width 16 height 16
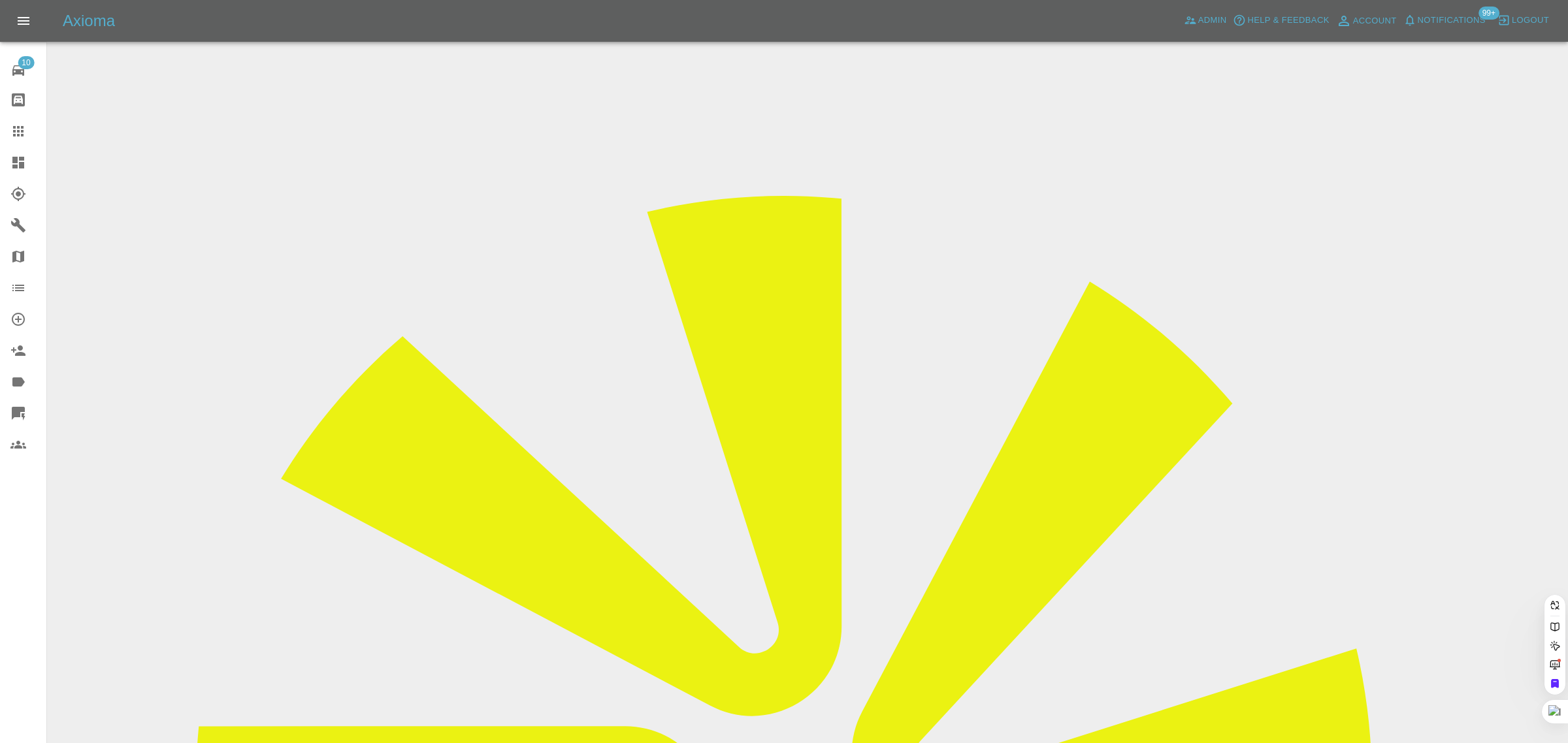
paste input "chris.j.thornton86@gmail.com"
type input "chris.j.thornton86@gmail.com"
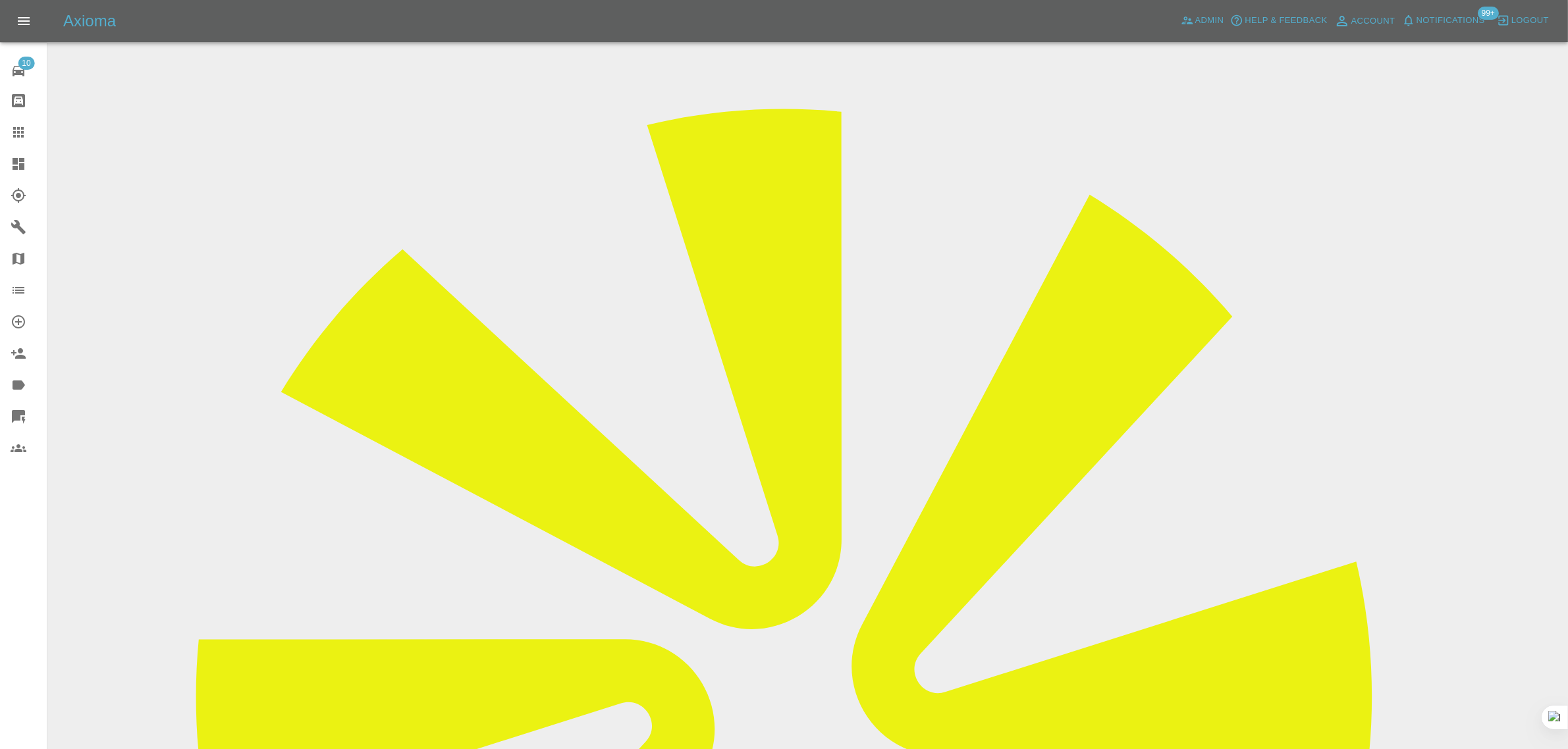
scroll to position [82, 0]
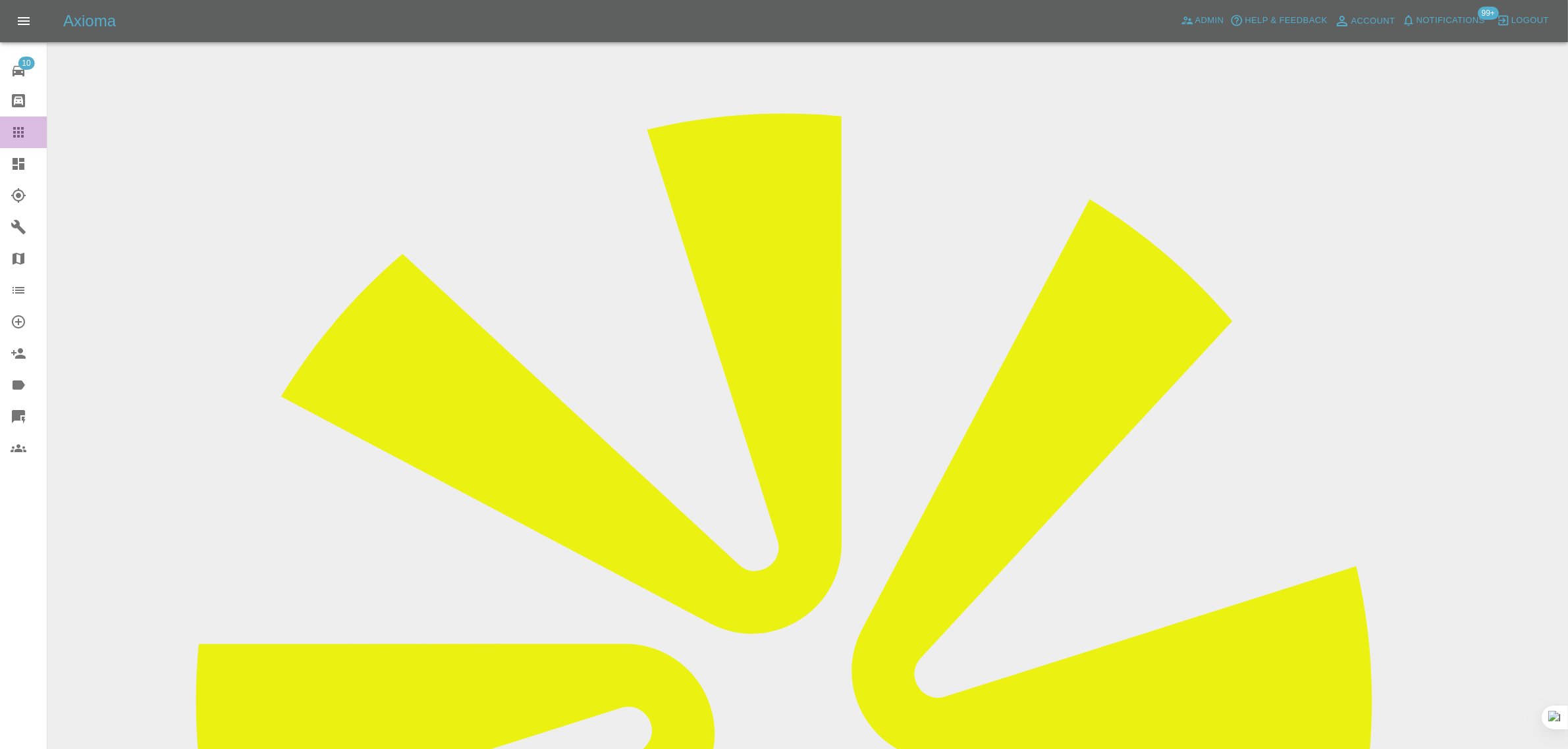
click at [20, 129] on icon at bounding box center [18, 132] width 16 height 16
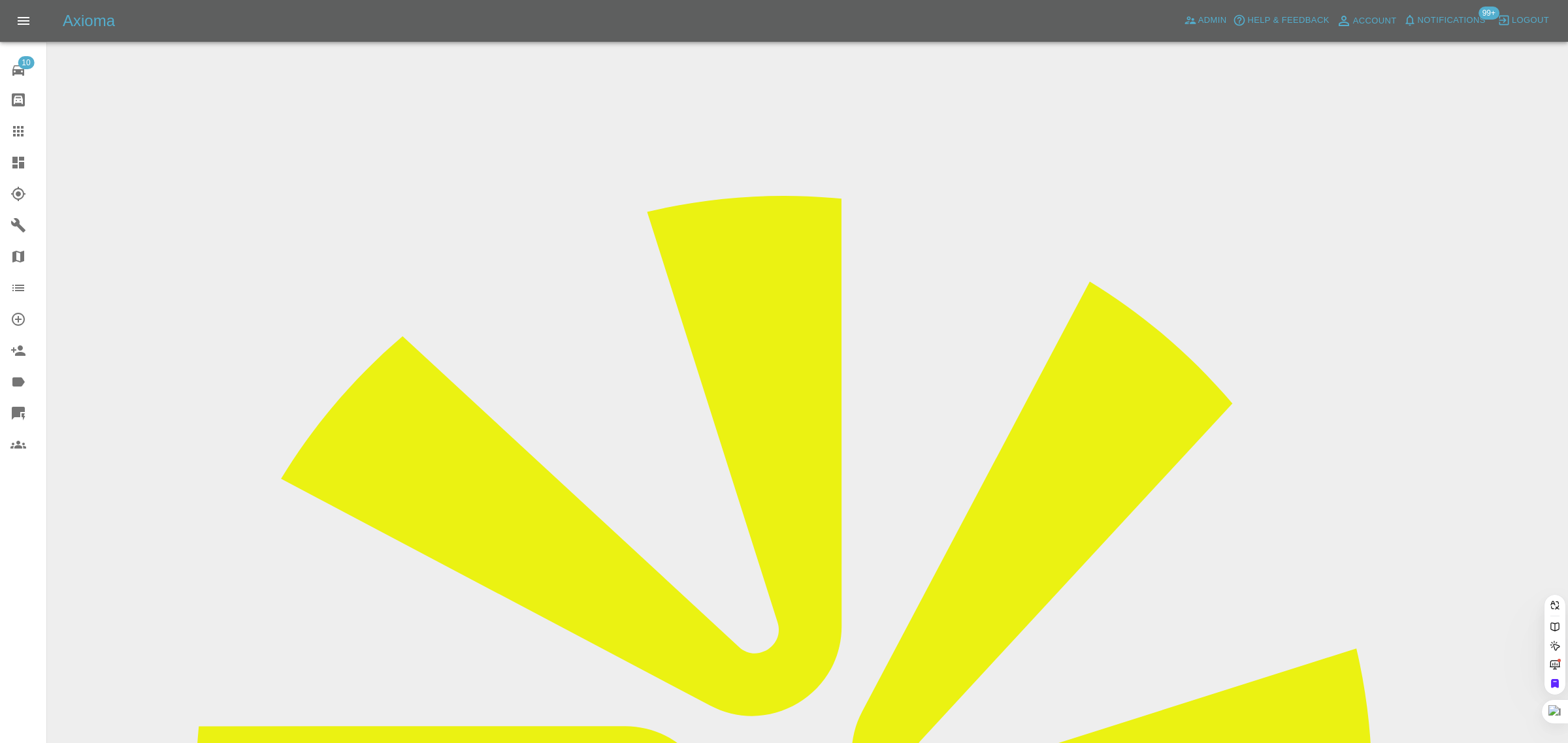
paste input "s.valladores@gmail.com"
type input "s.valladores@gmail.com"
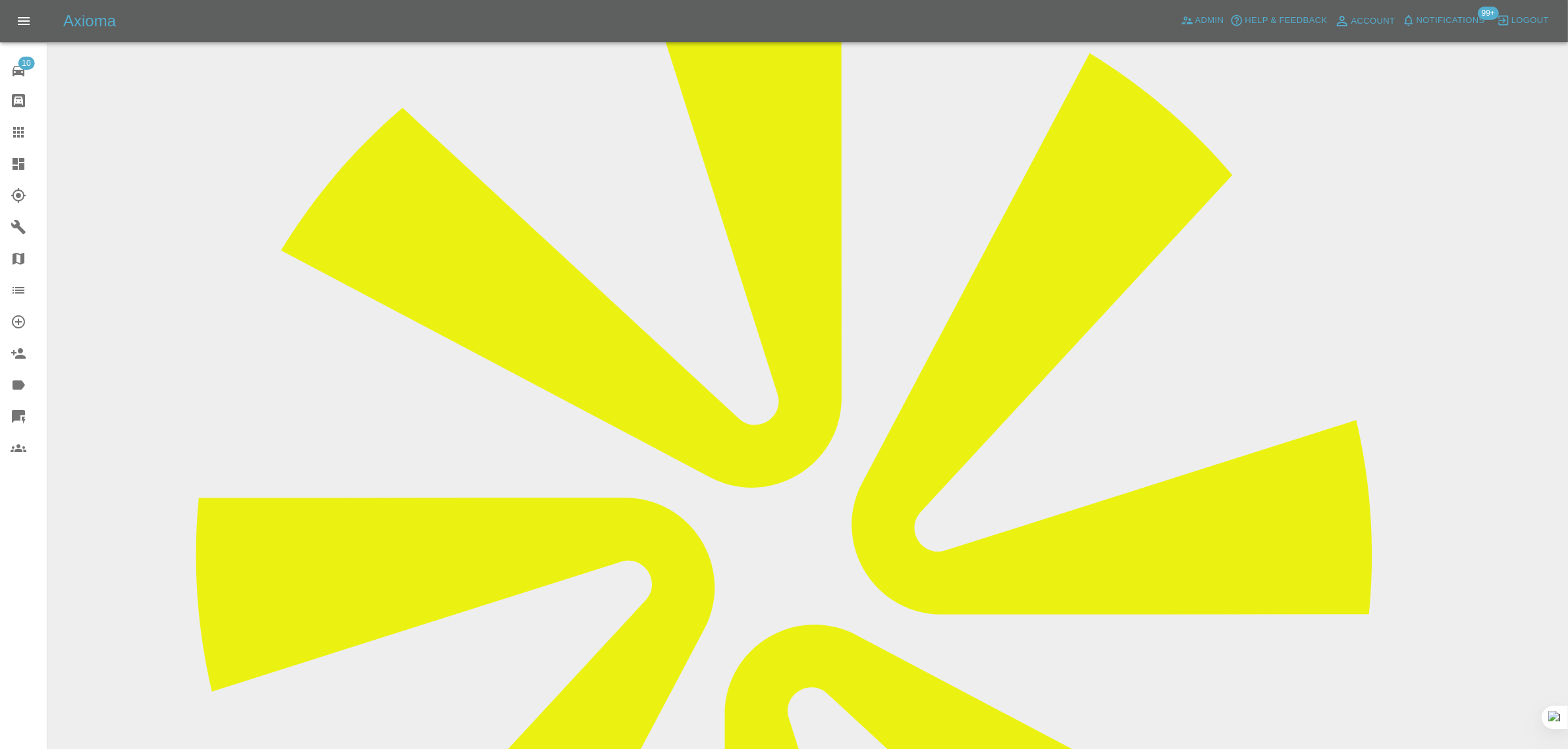
scroll to position [576, 0]
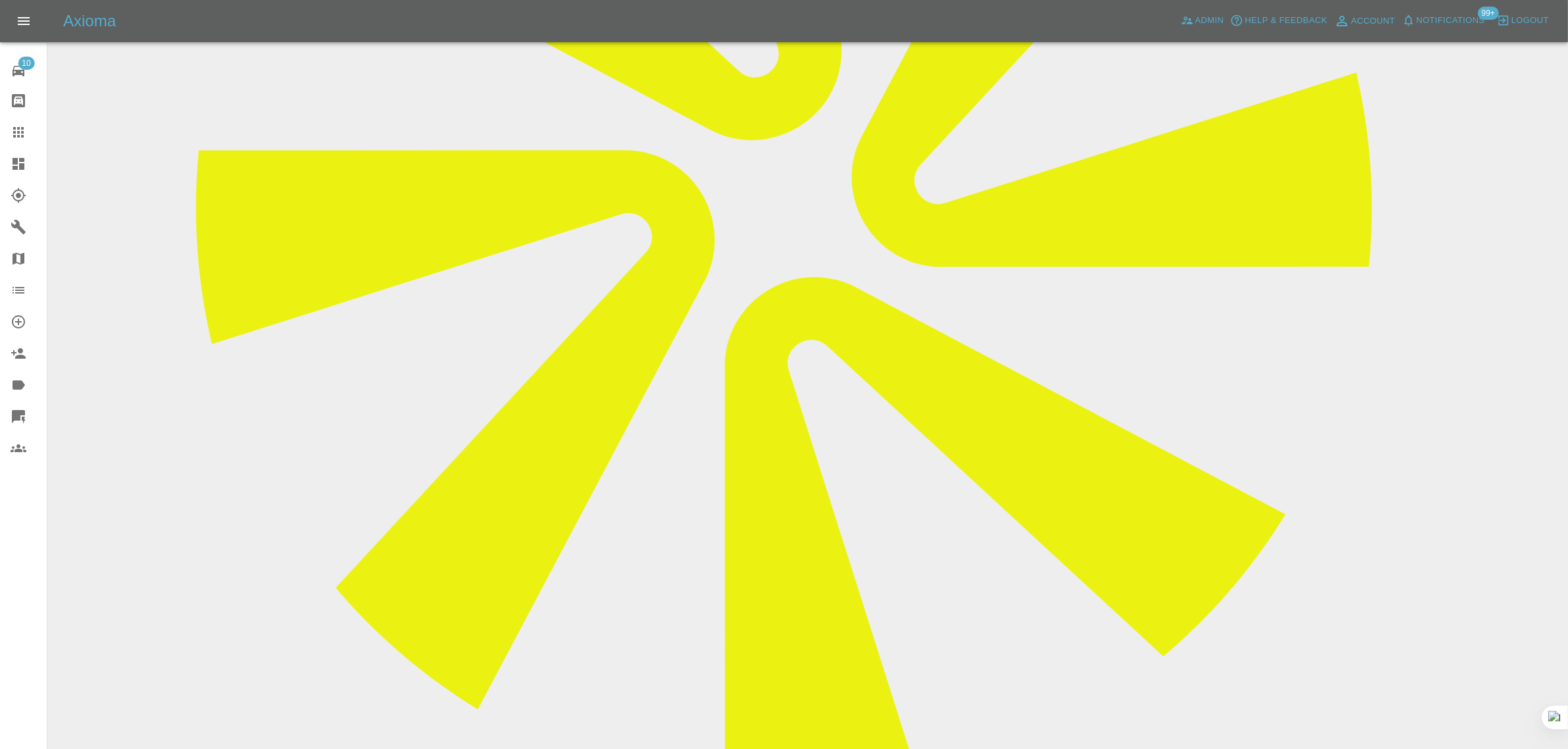
paste textarea "Unfortunately, I don't have private parking. How can I still have the repairs d…"
type textarea "Unfortunately, I don't have private parking. How can I still have the repairs d…"
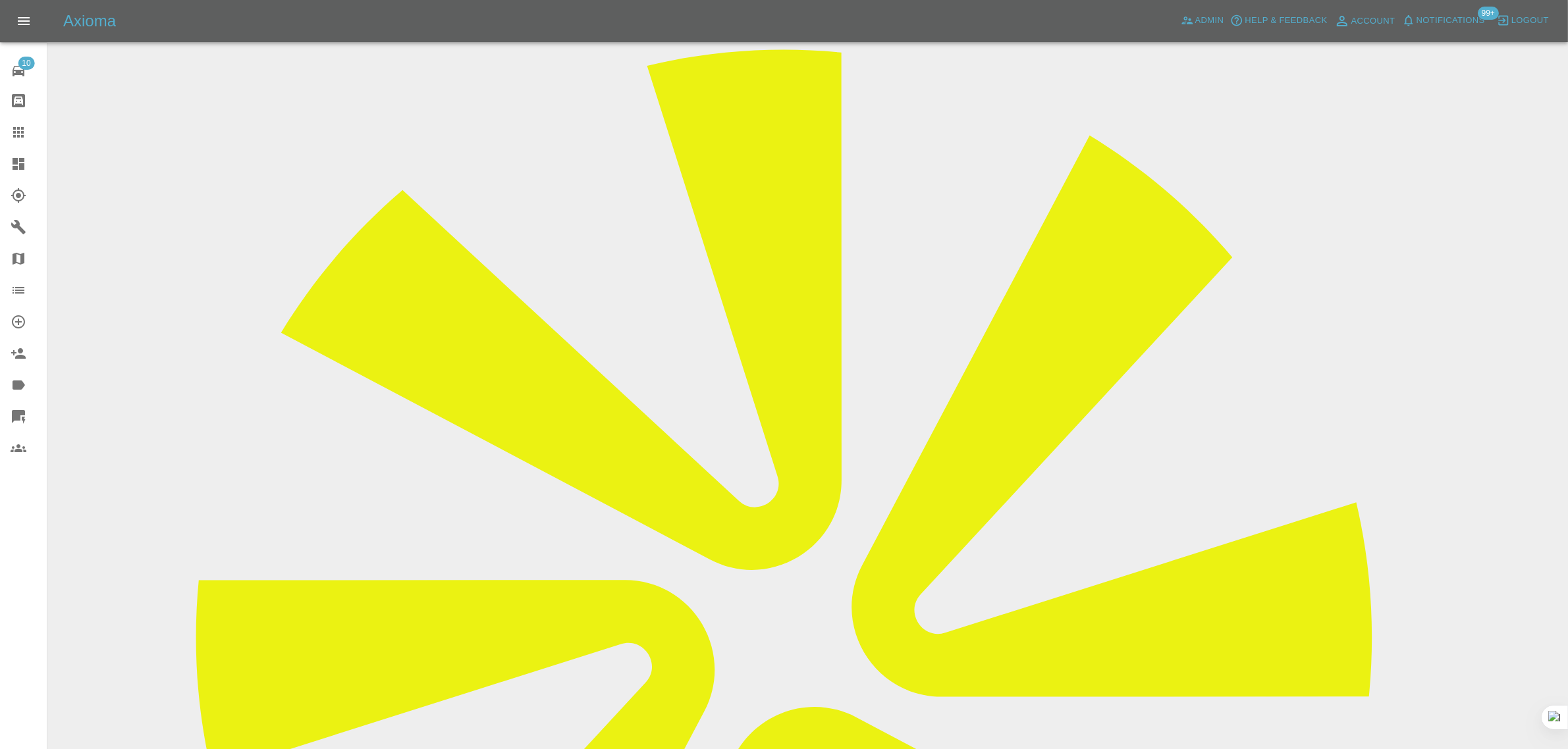
scroll to position [412, 0]
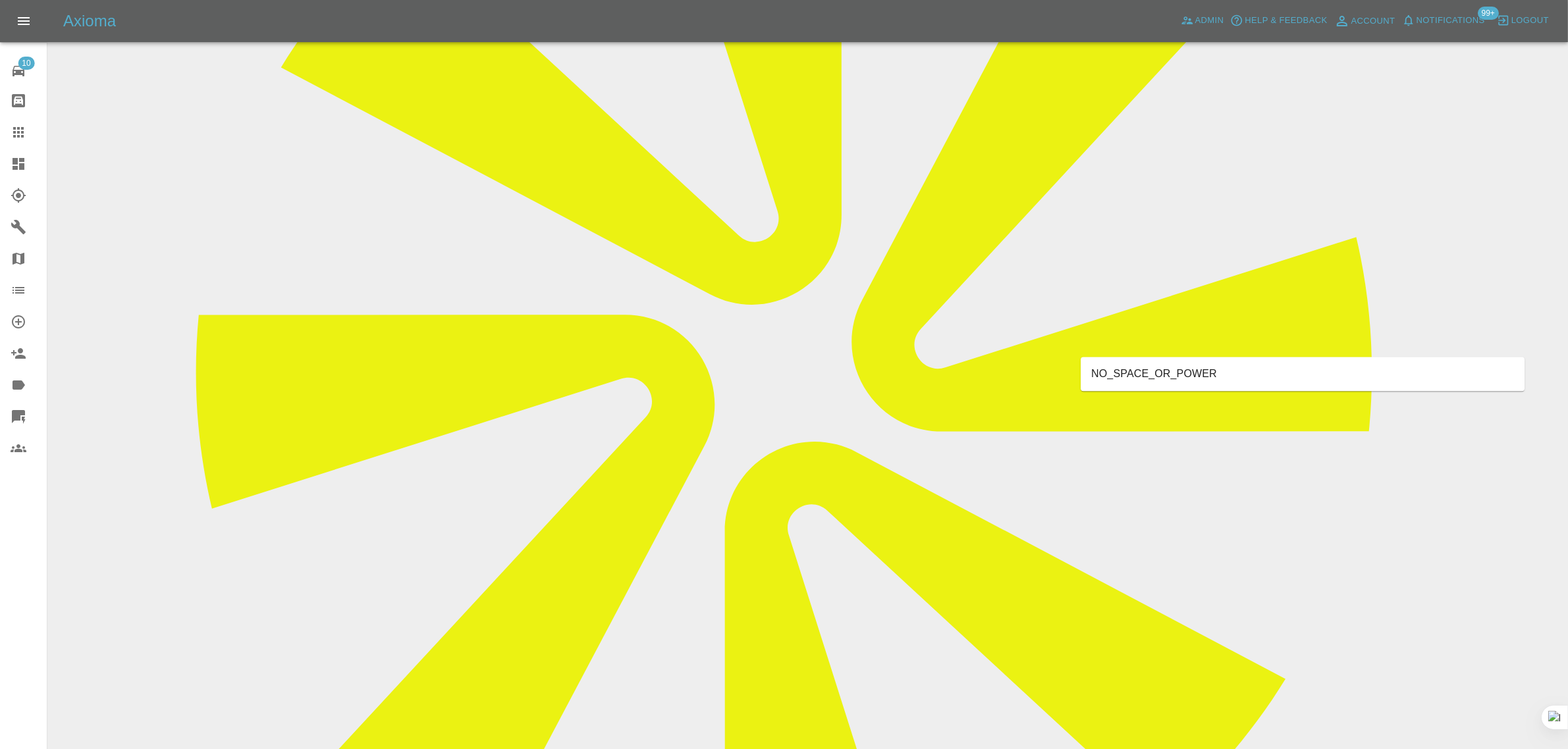
type input "space"
click at [1190, 372] on li "NO_SPACE_OR_POWER" at bounding box center [1302, 374] width 444 height 23
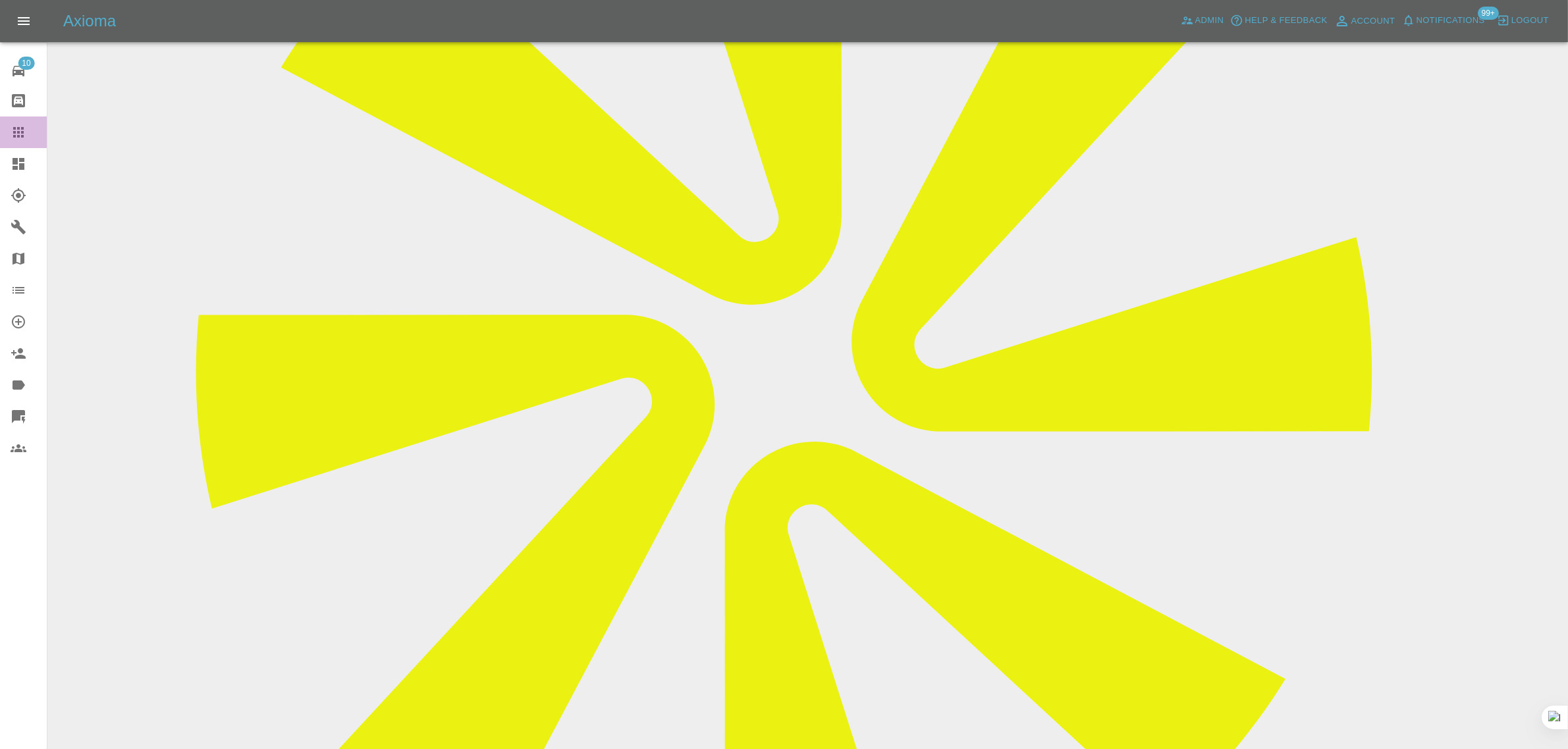
click at [10, 133] on link "Claims" at bounding box center [23, 133] width 47 height 32
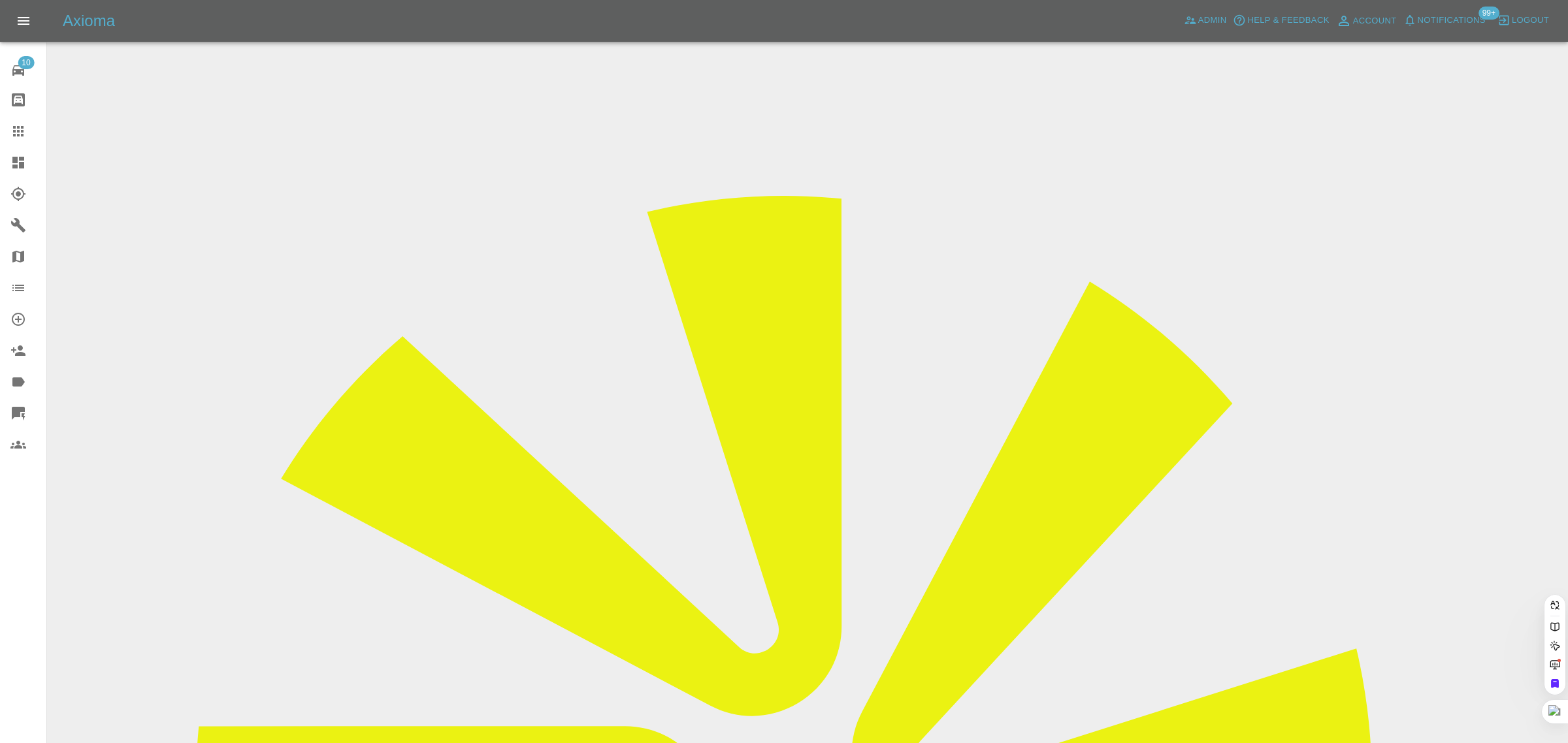
paste input "tessa.wood@gmail.com"
type input "tessa.wood@gmail.com"
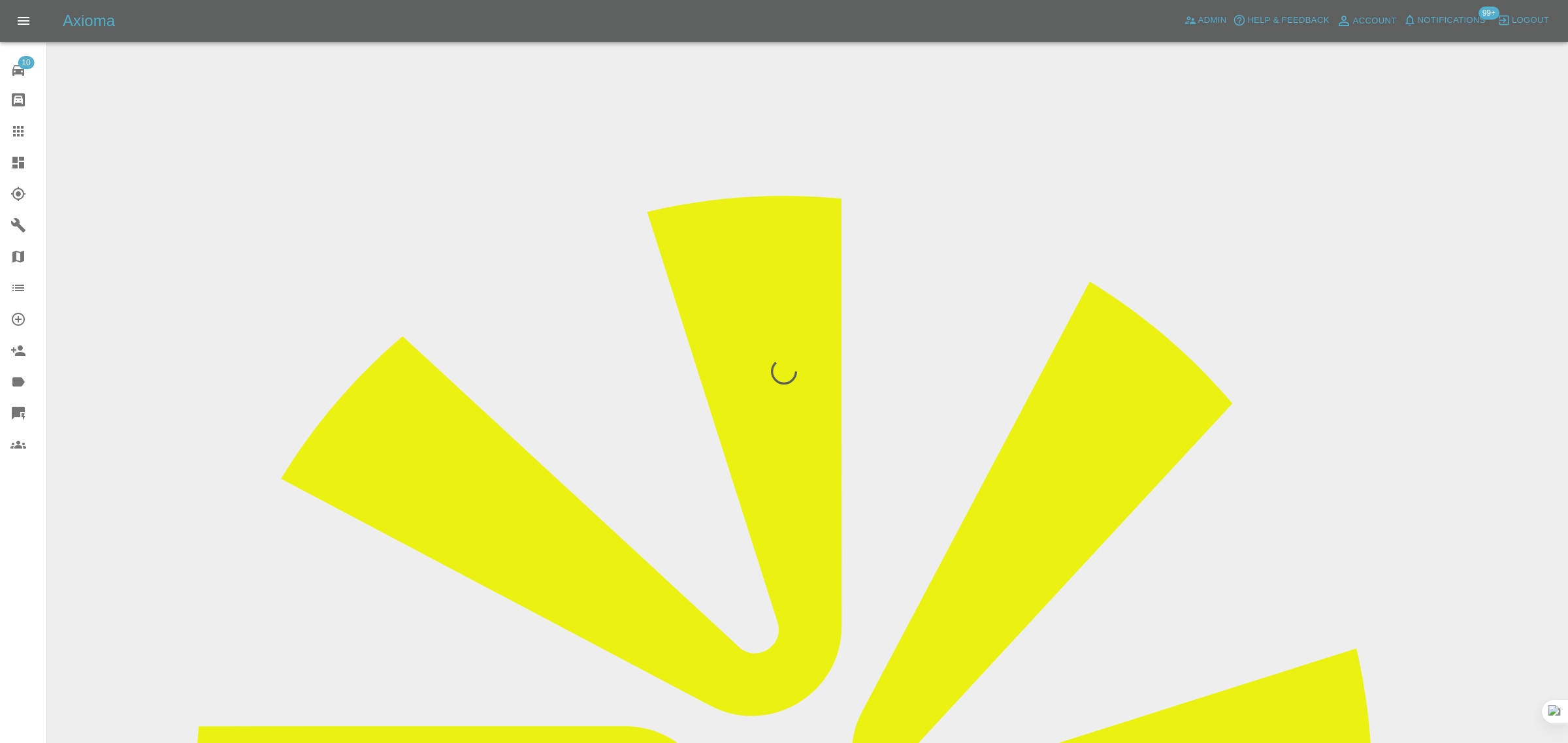
click at [14, 543] on div "10 Repair home Bodyshop home Claims Dashboard Explorer Garages Map Organization…" at bounding box center [23, 371] width 47 height 743
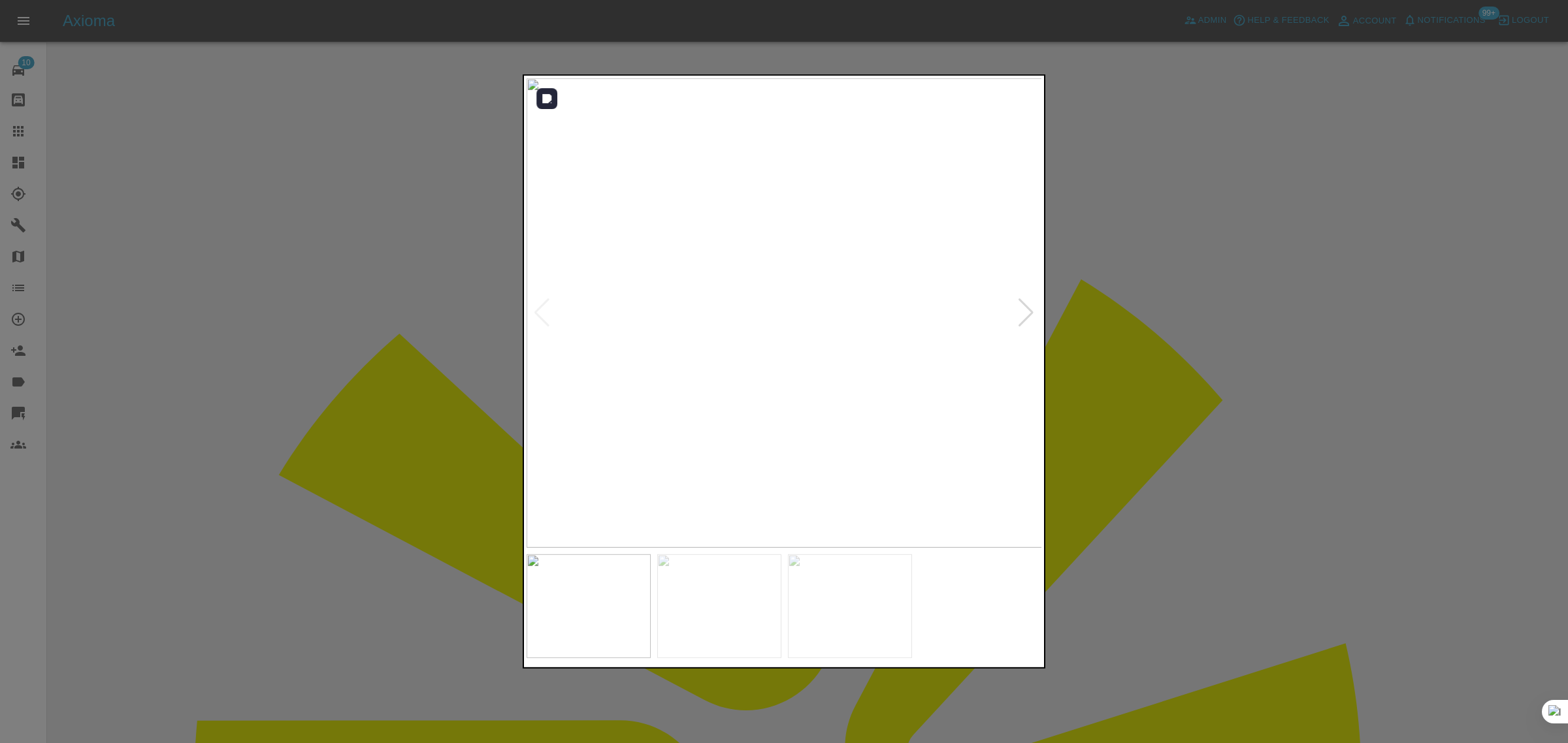
click at [1020, 321] on div at bounding box center [1025, 313] width 17 height 29
click at [1149, 357] on div at bounding box center [784, 371] width 1568 height 743
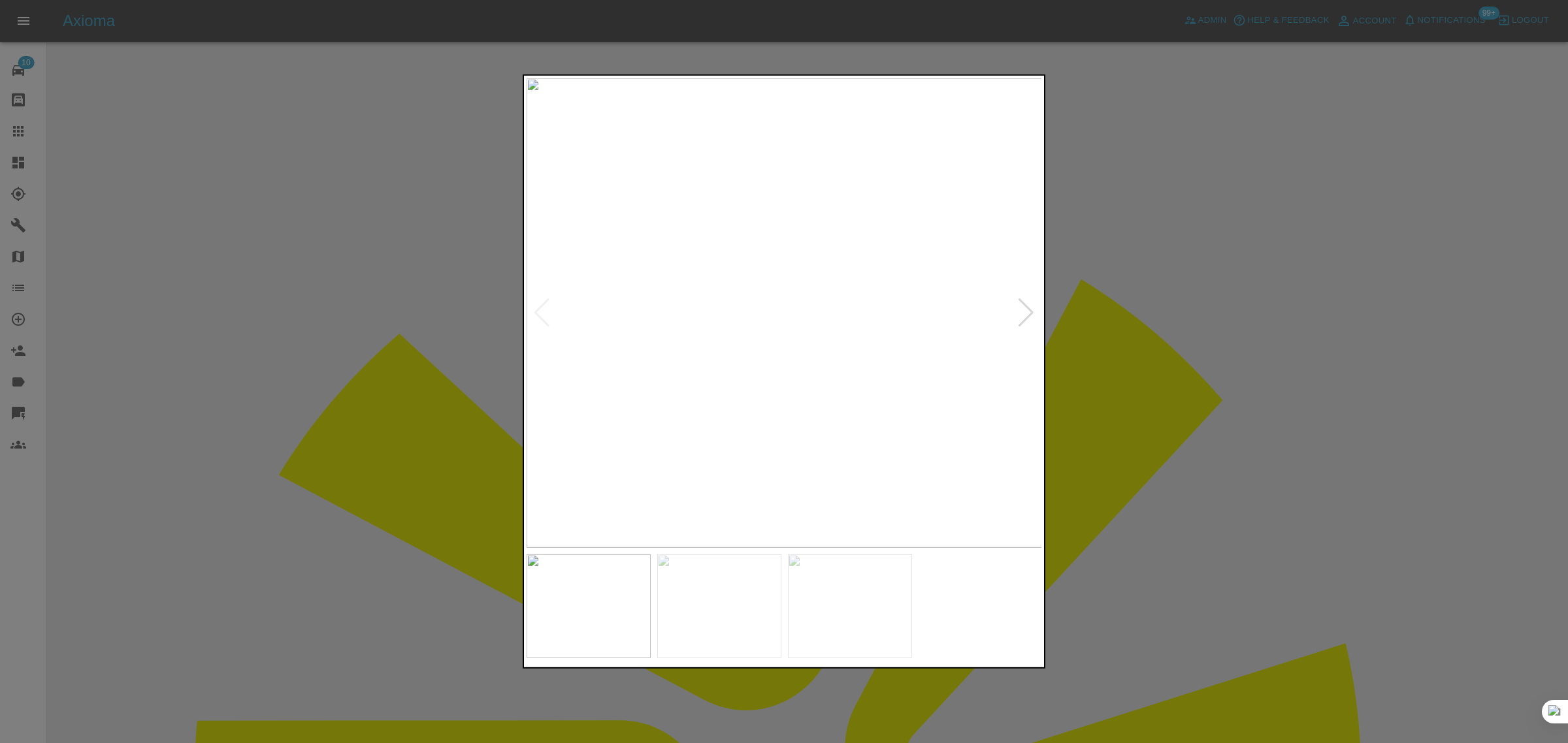
click at [1164, 399] on div at bounding box center [784, 371] width 1568 height 743
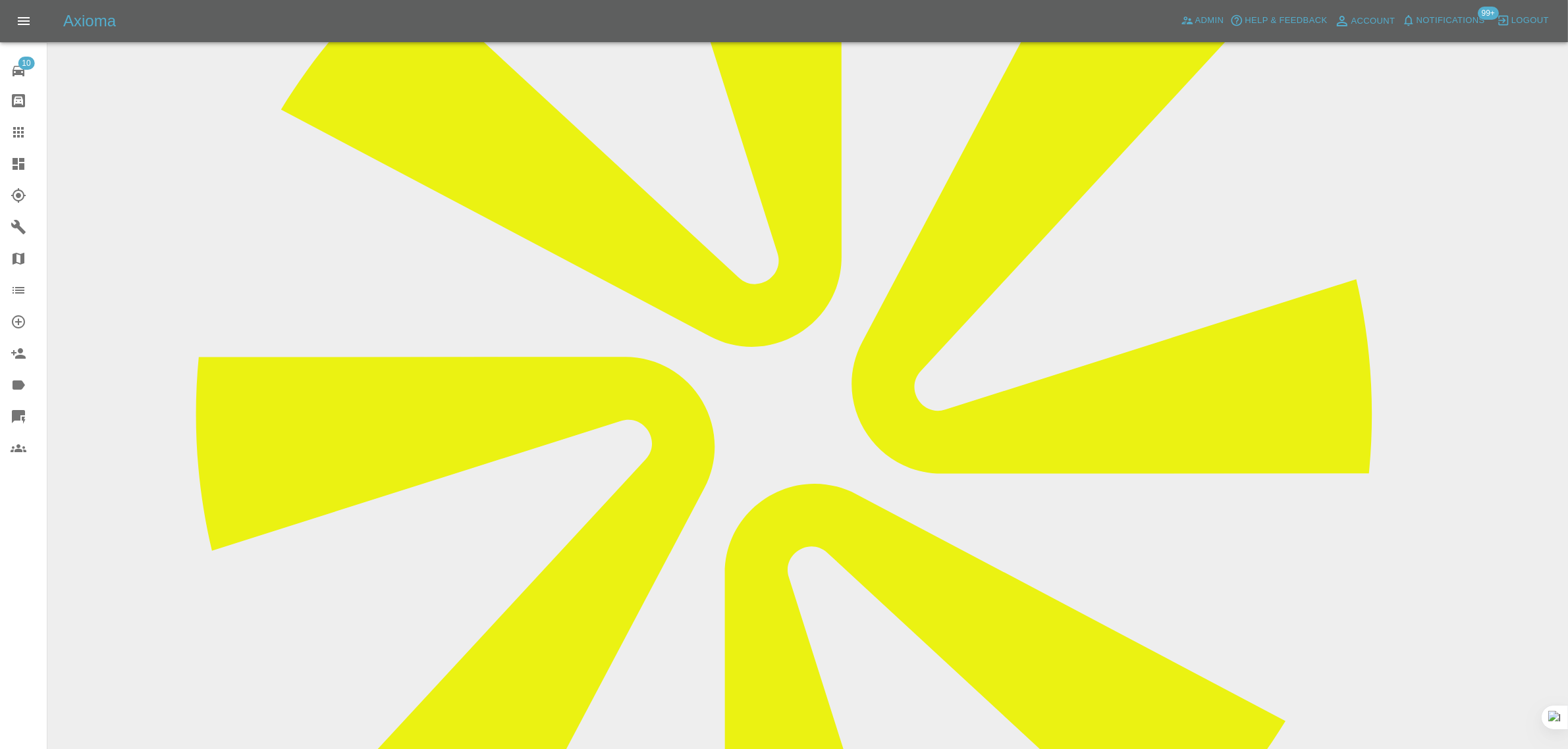
scroll to position [589, 0]
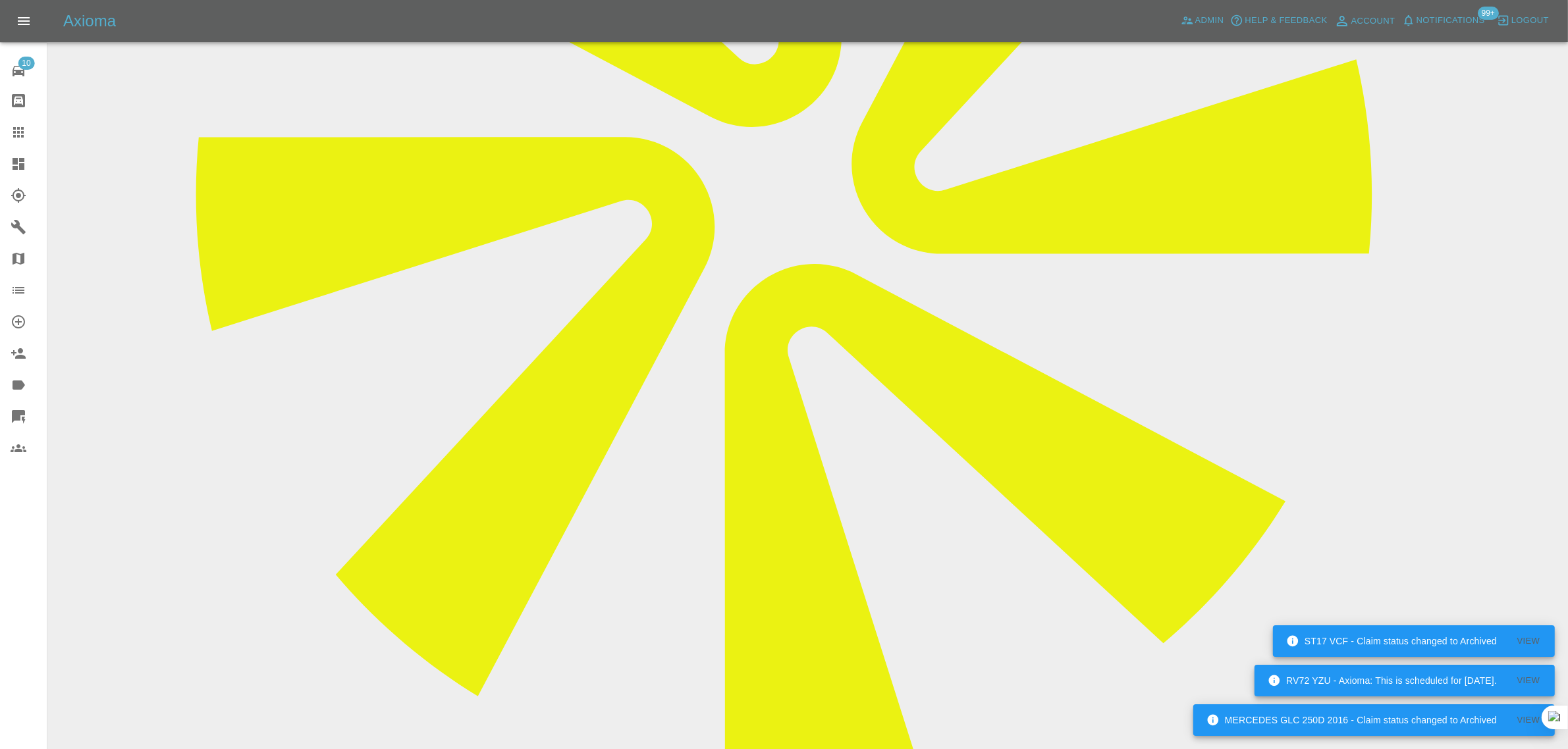
click at [20, 124] on icon at bounding box center [18, 132] width 16 height 16
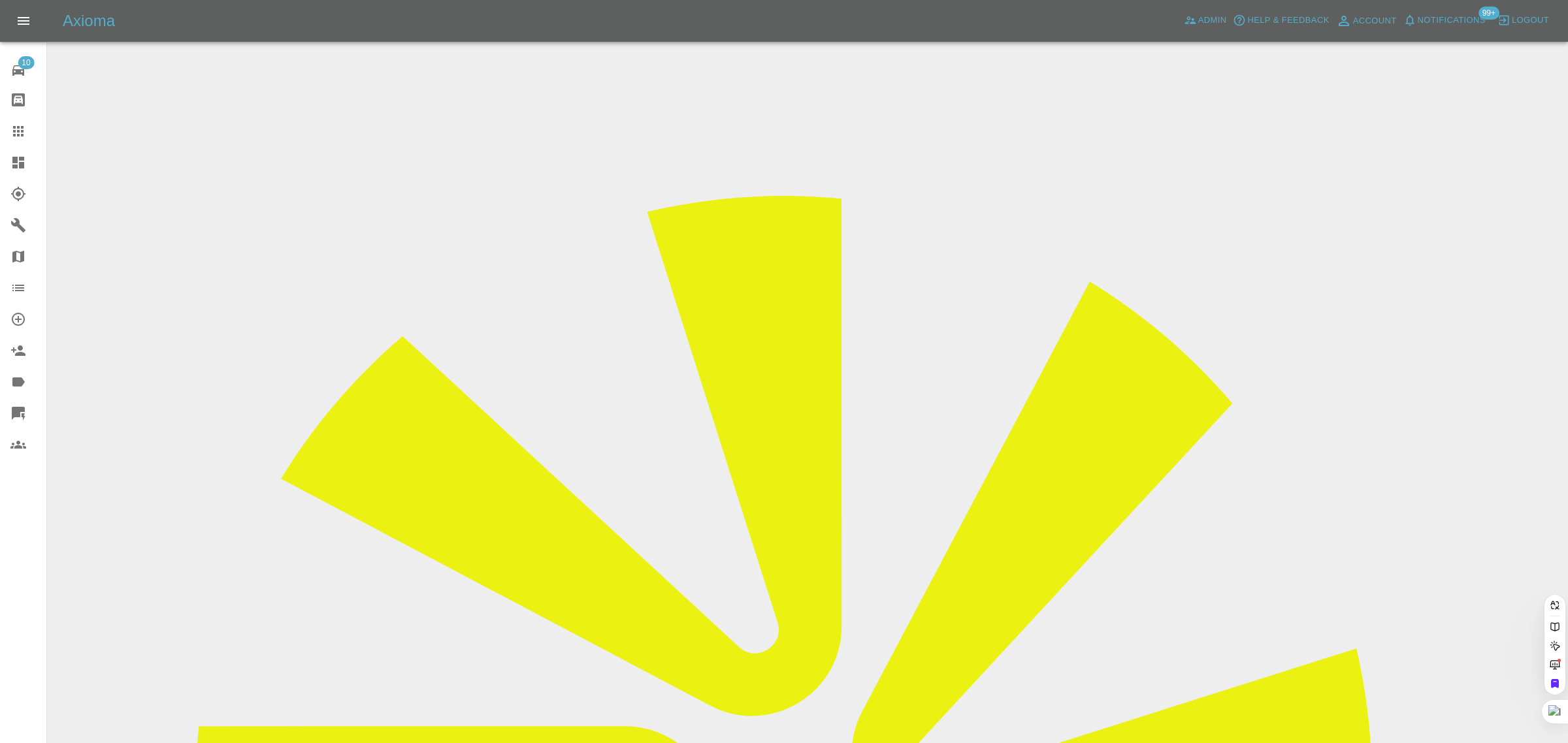
paste input "bvb51948@gmail.com"
type input "bvb51948@gmail.co"
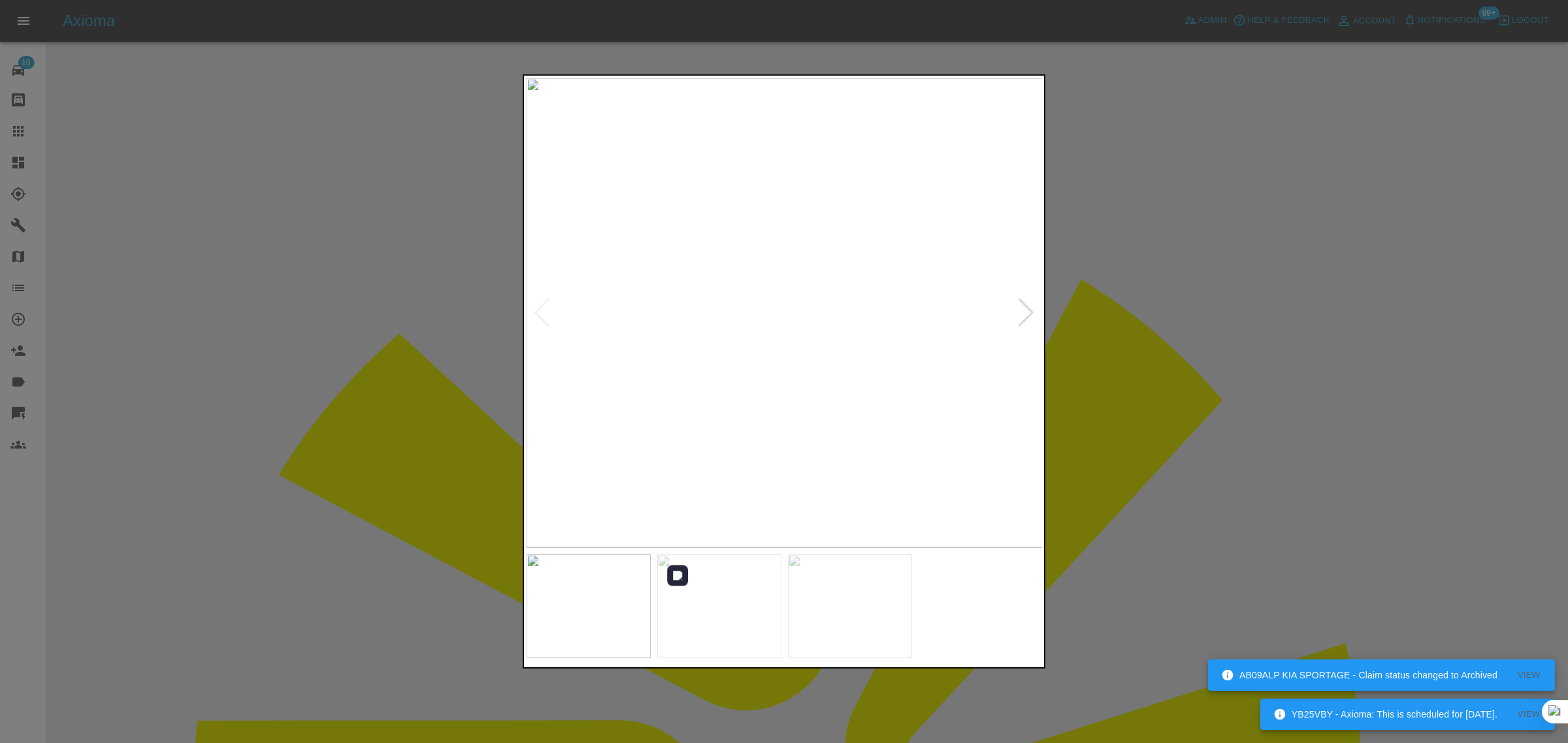
click at [704, 615] on img at bounding box center [719, 607] width 124 height 105
click at [633, 606] on img at bounding box center [588, 607] width 124 height 105
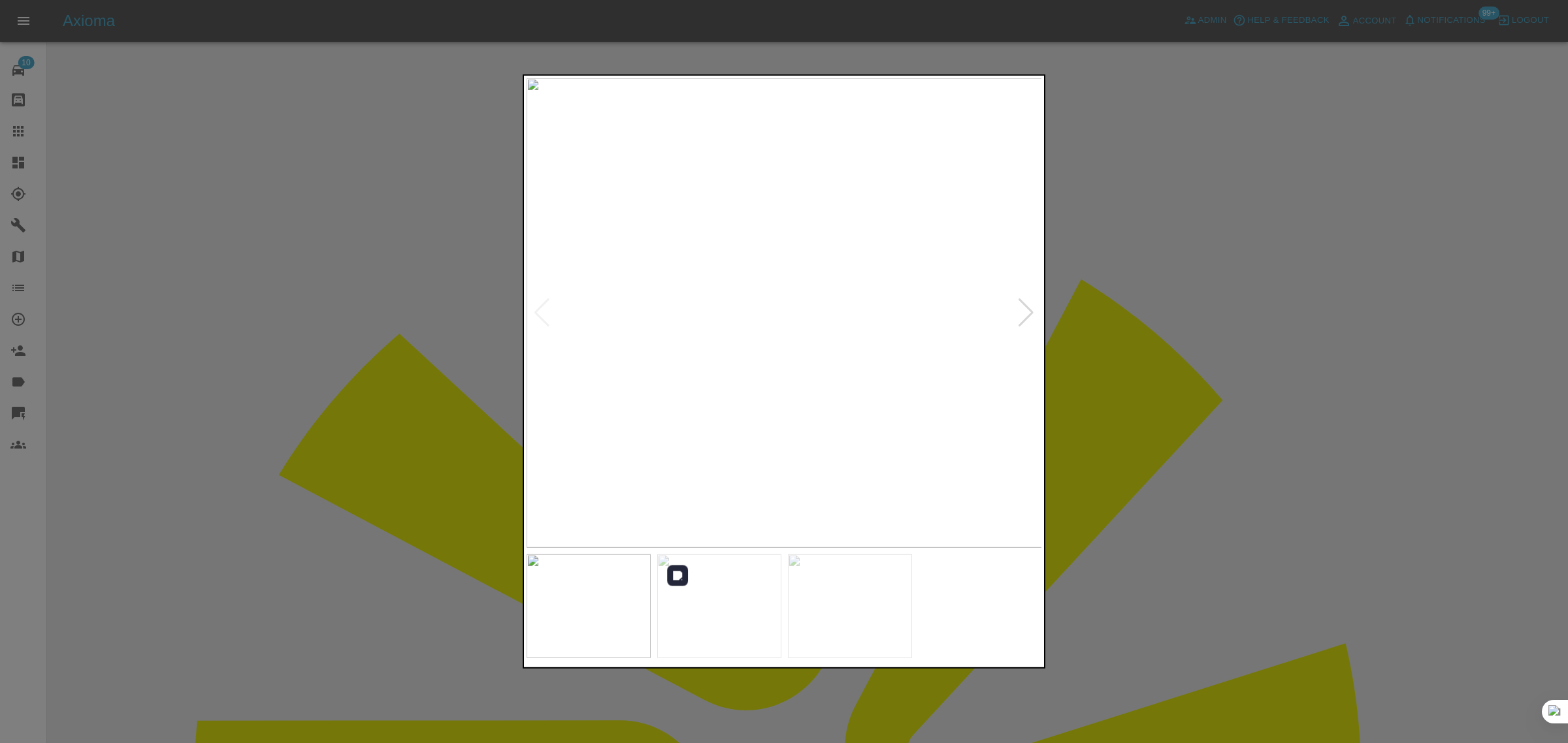
click at [749, 592] on img at bounding box center [719, 607] width 124 height 105
click at [821, 591] on img at bounding box center [850, 607] width 124 height 105
click at [1157, 389] on div at bounding box center [784, 371] width 1568 height 743
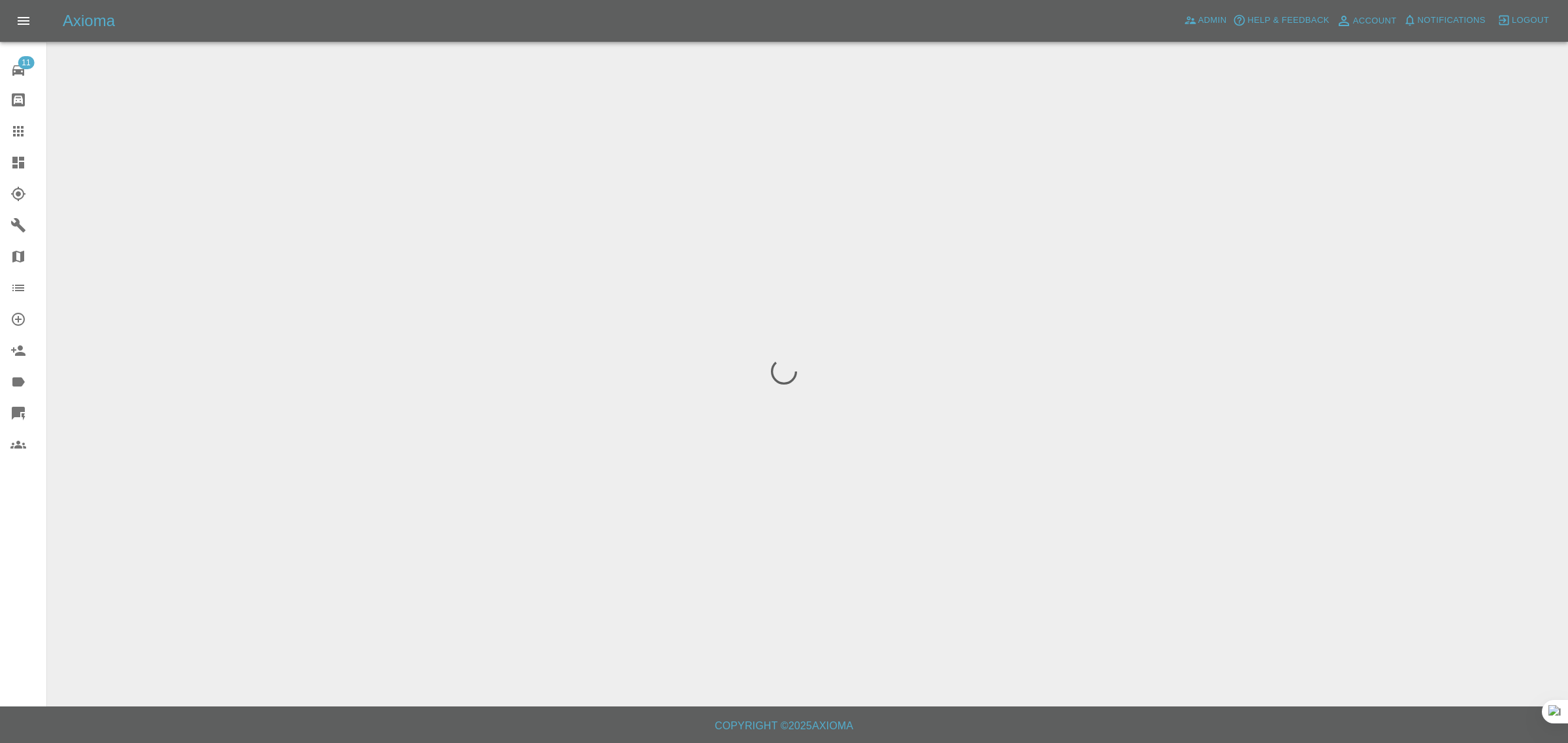
drag, startPoint x: 23, startPoint y: 531, endPoint x: 38, endPoint y: 527, distance: 15.5
click at [24, 531] on div "11 Repair home Bodyshop home Claims Dashboard Explorer Garages Map Organization…" at bounding box center [23, 371] width 47 height 743
click at [1207, 13] on span "Admin" at bounding box center [1212, 21] width 29 height 15
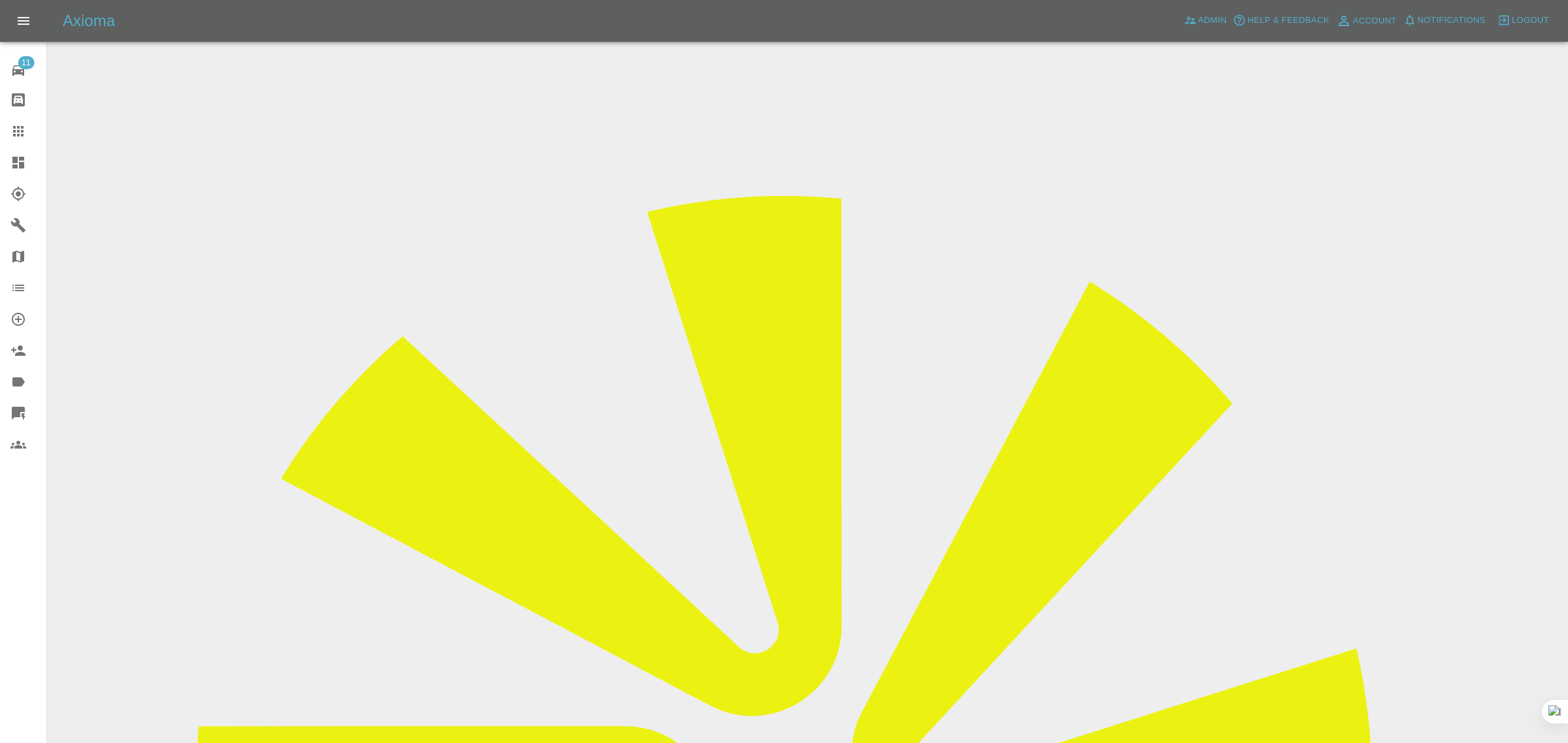
paste input "685e7b1df06404bb4f53fd7c"
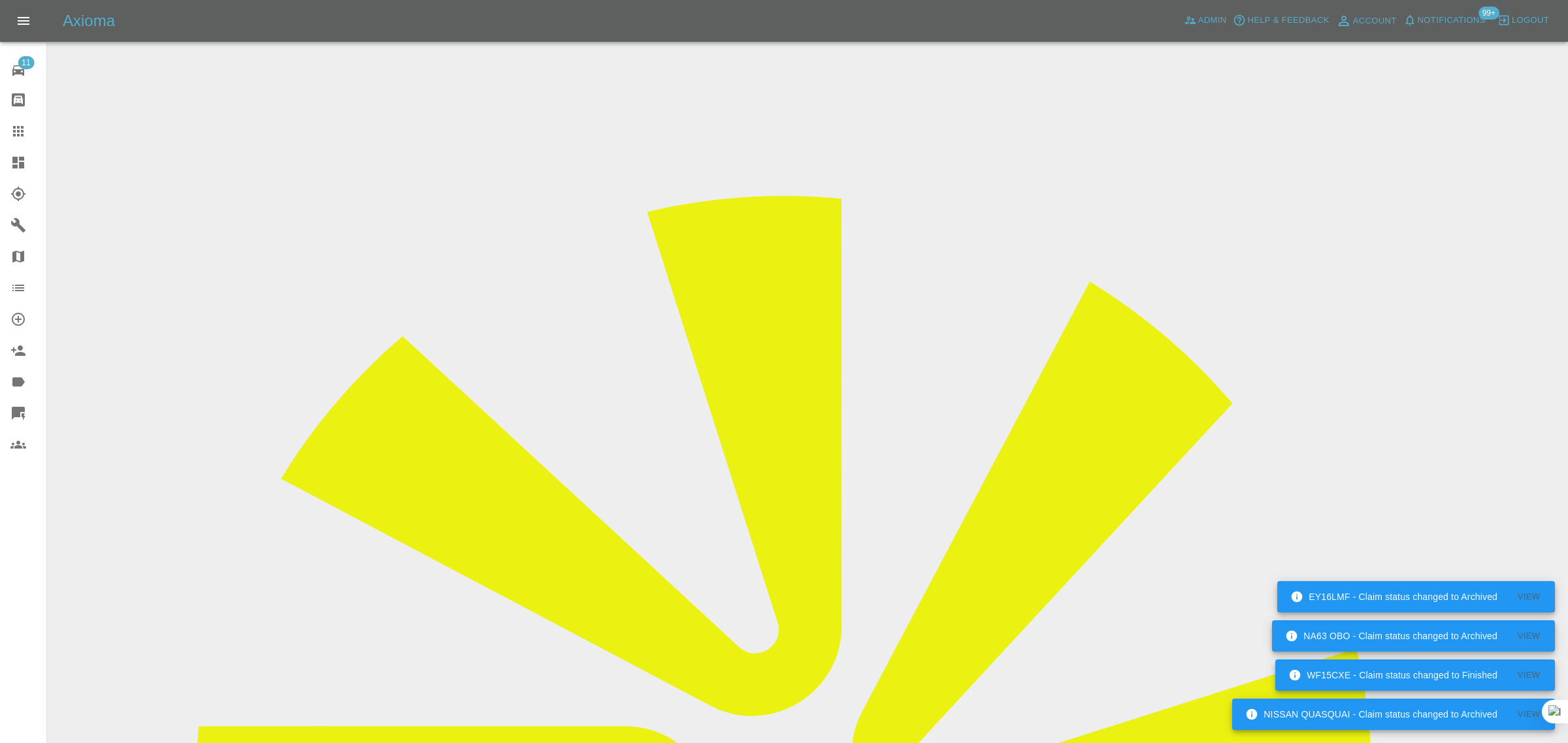
type input "685e7b1df06404bb4f53fd7c"
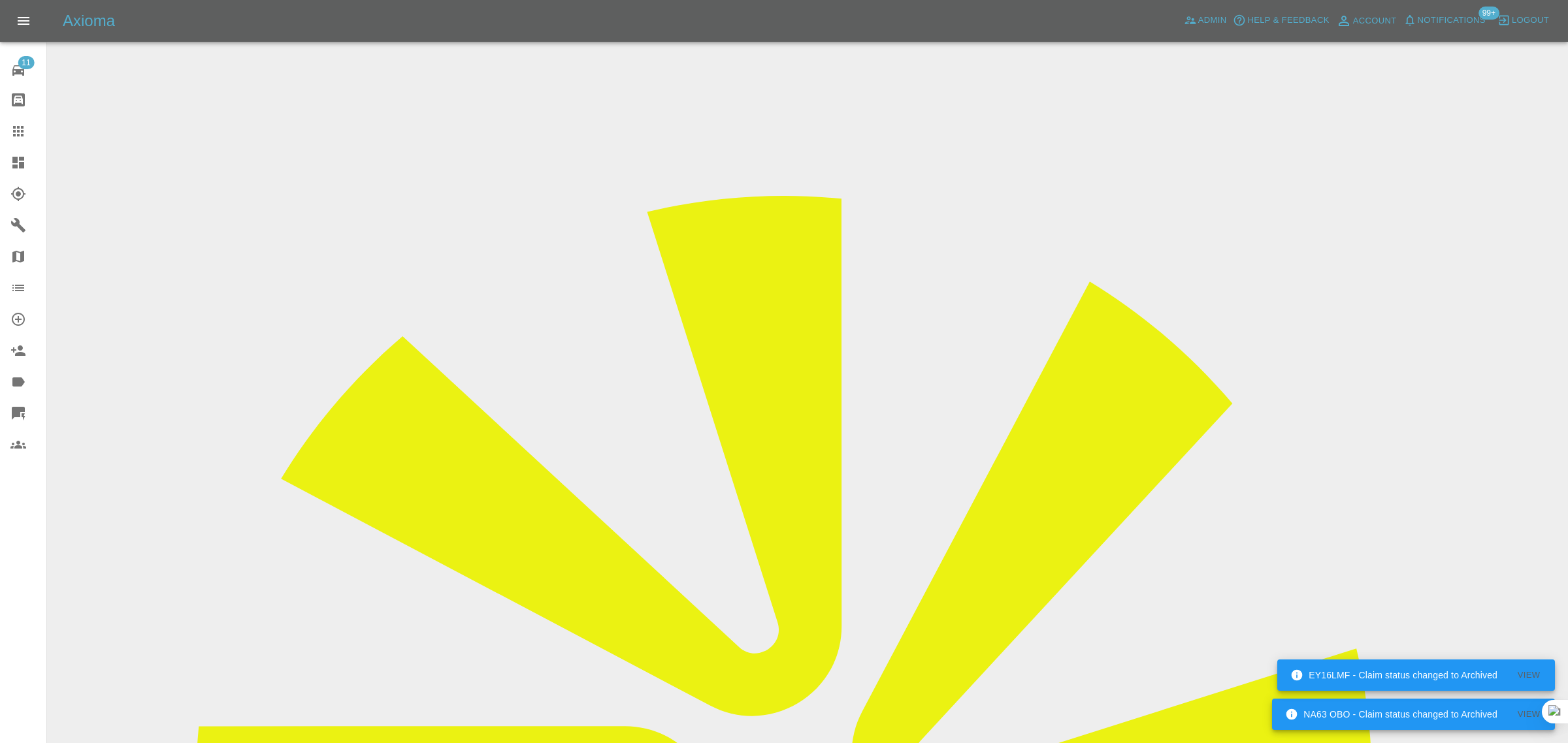
click at [25, 134] on icon at bounding box center [18, 131] width 16 height 16
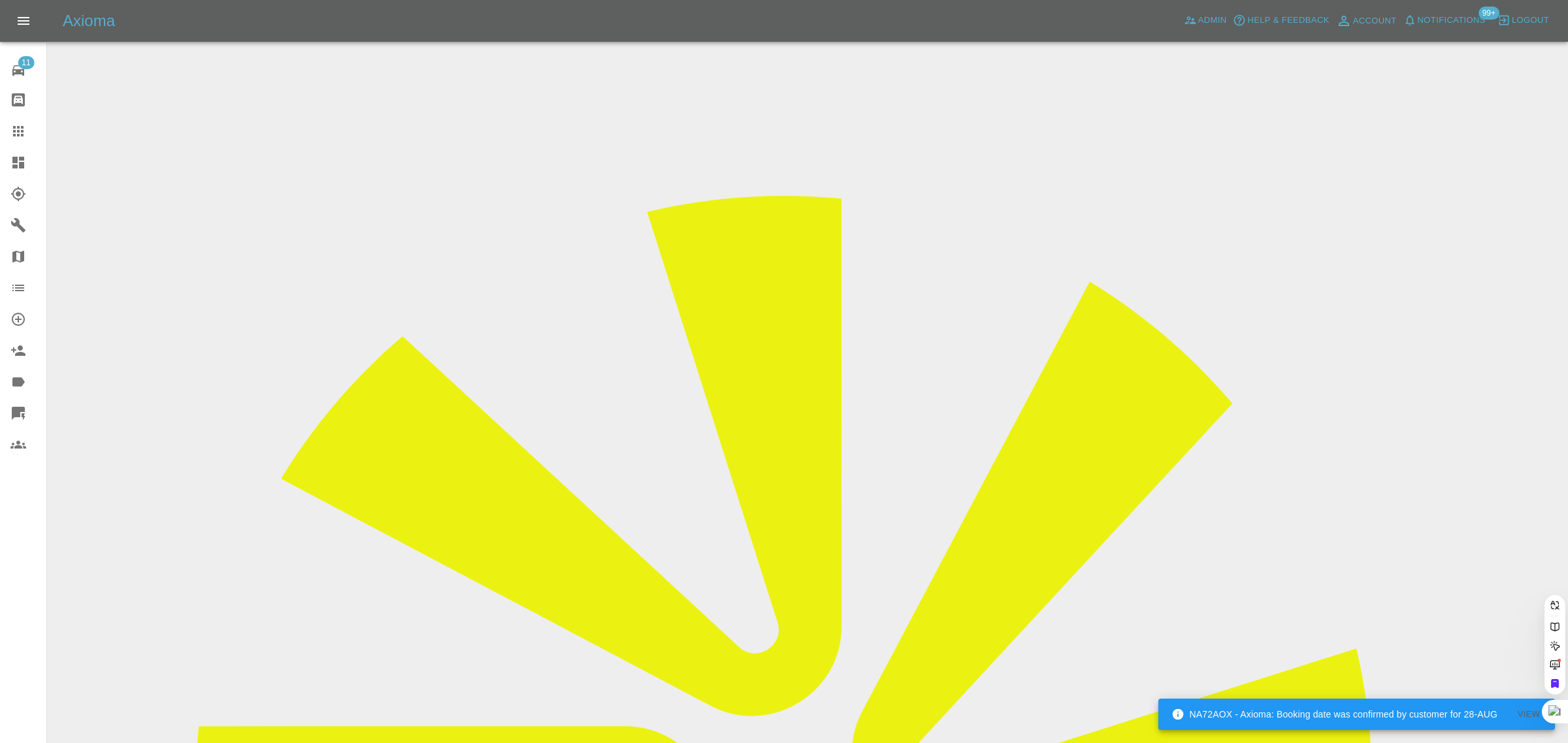
paste input "bryanrmorgan@outlook.com"
type input "bryanrmorgan@outlook.co"
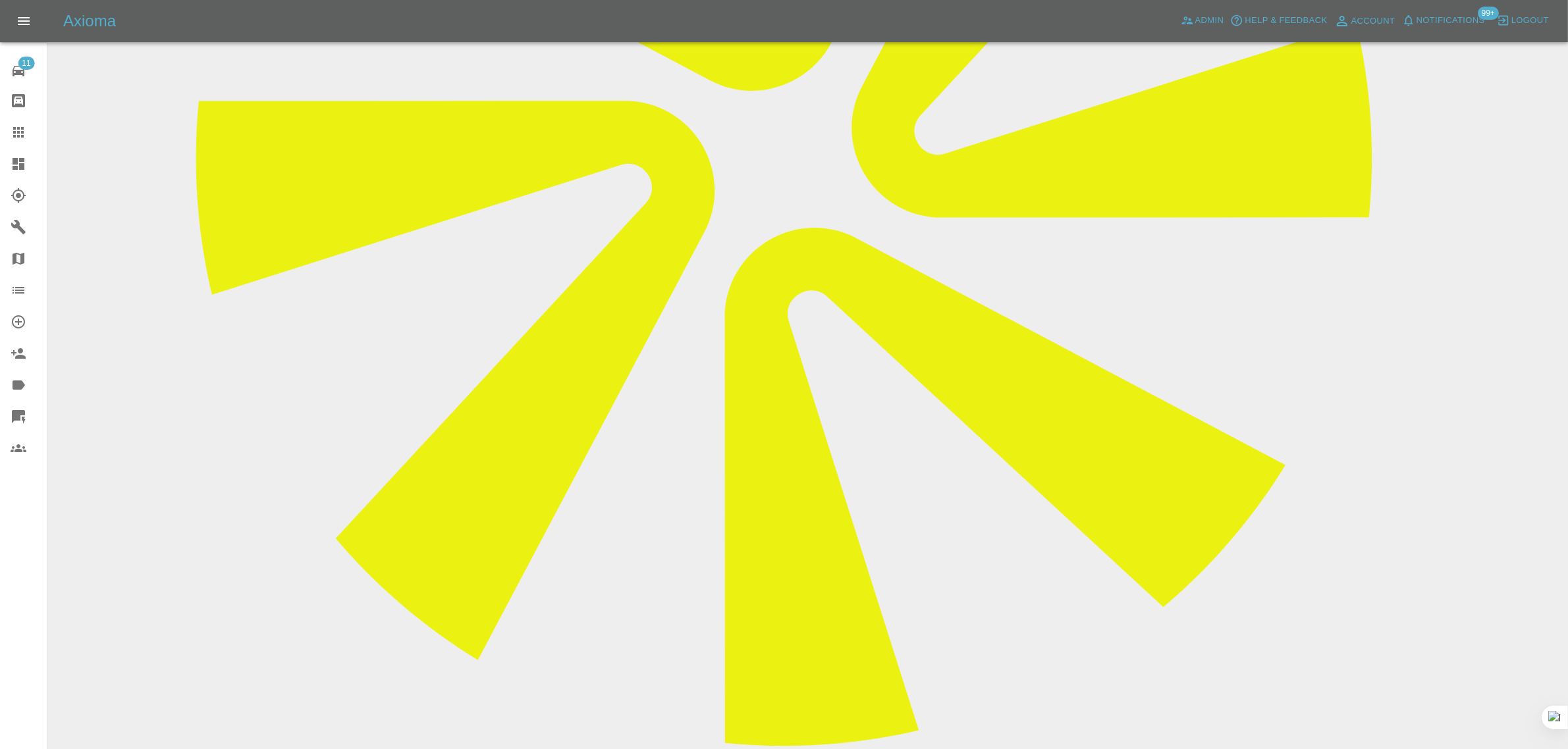
scroll to position [658, 0]
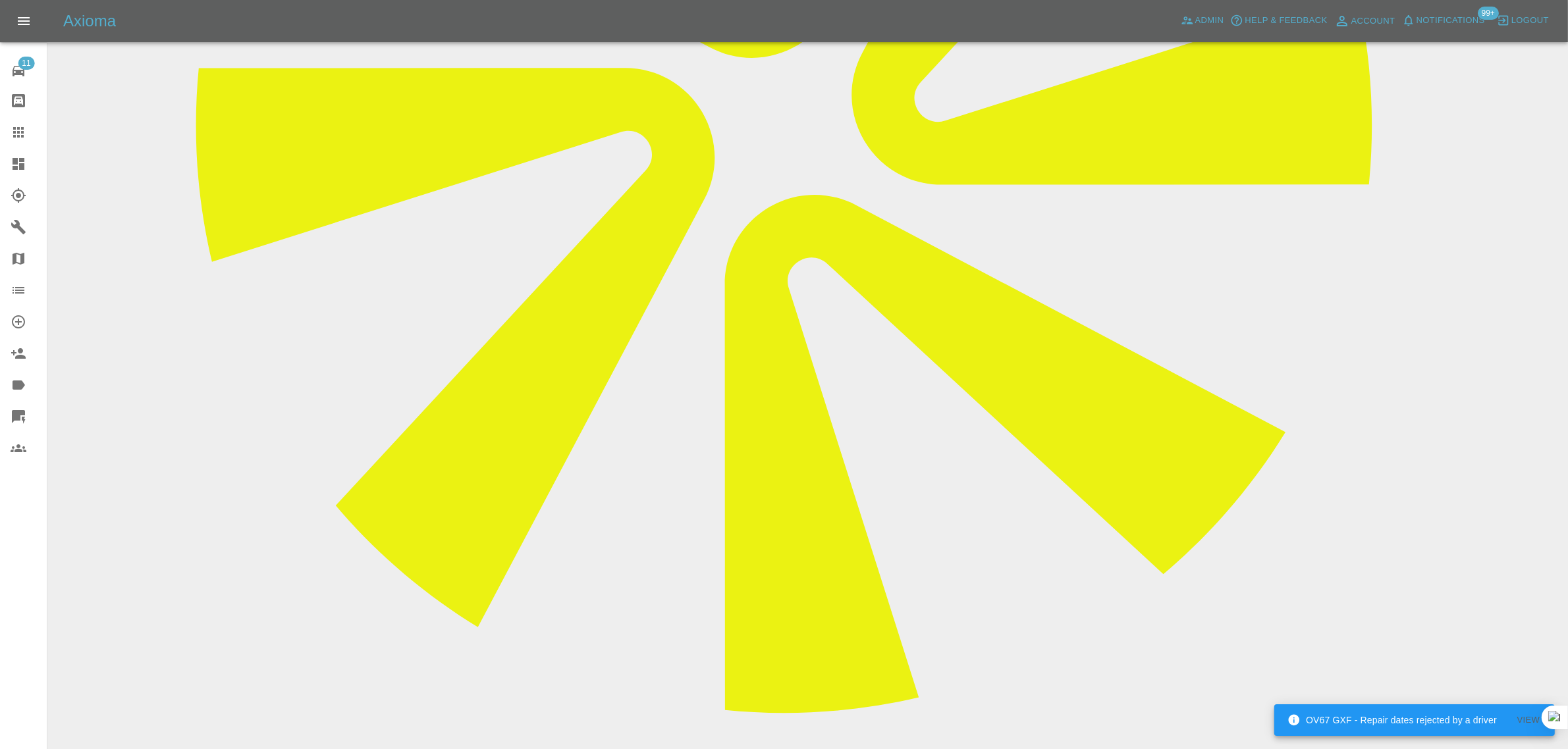
paste textarea "With sincere apologies I have had to cancel the appointment with Lewis. I have …"
type textarea "With sincere apologies I have had to cancel the appointment with Lewis. I have …"
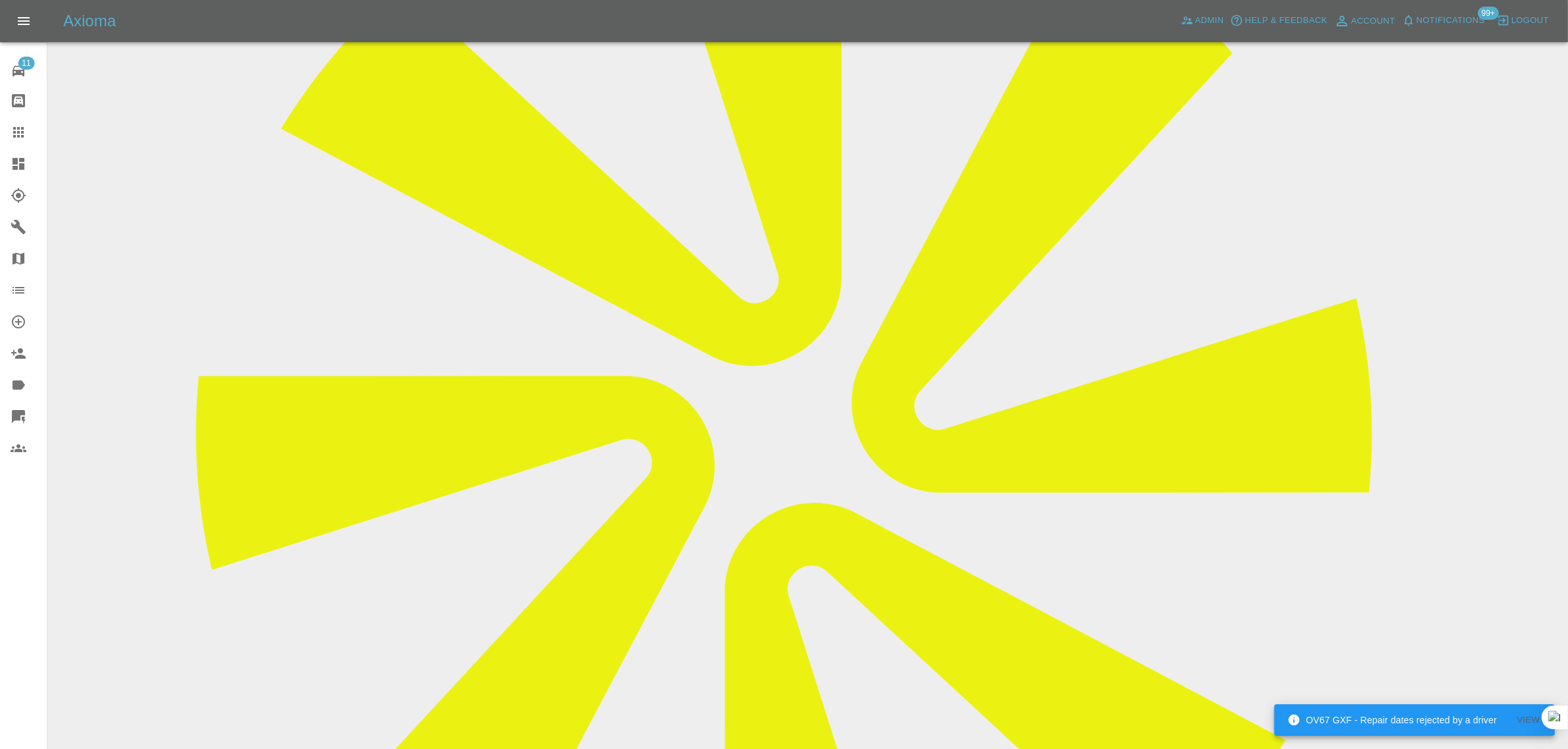
scroll to position [82, 0]
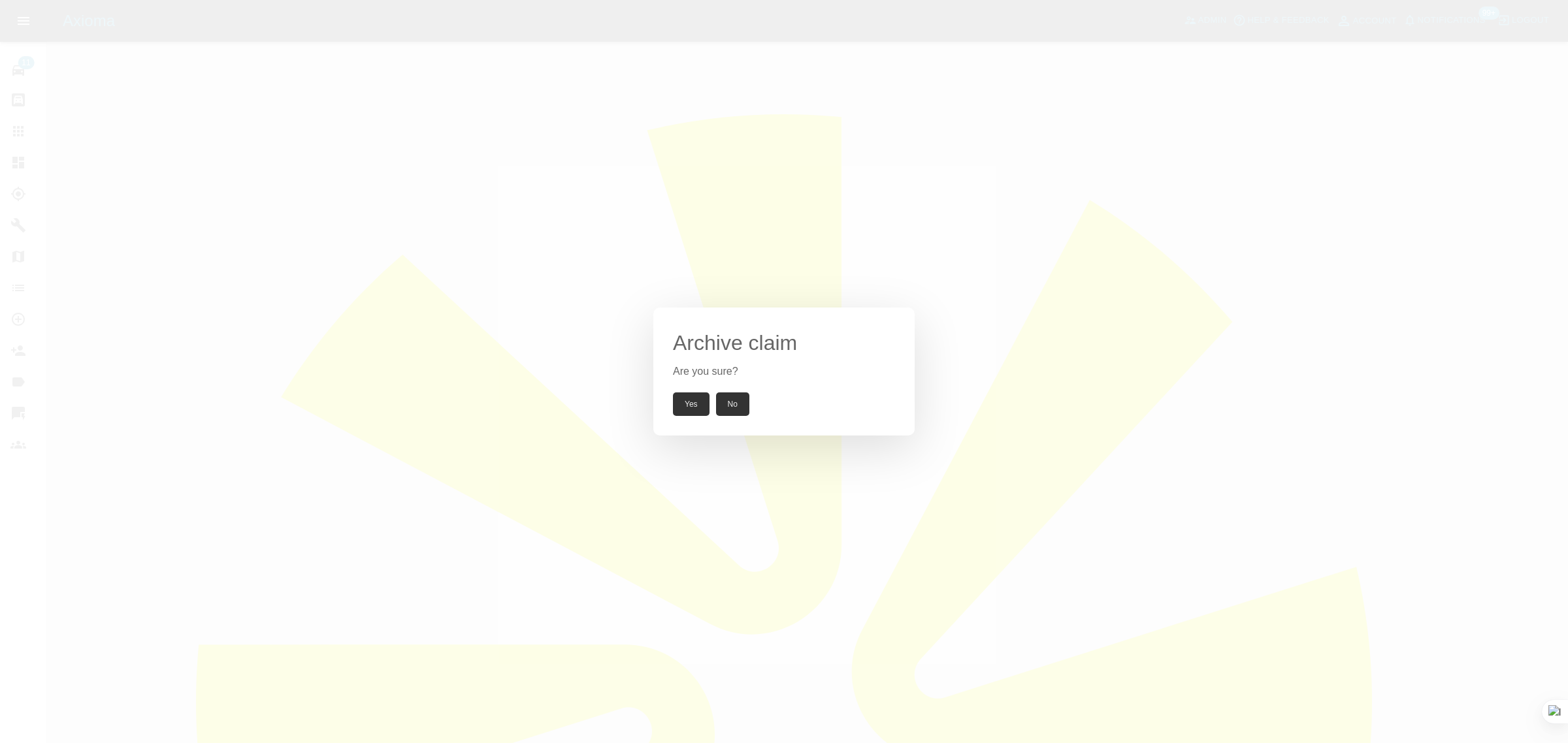
click at [700, 396] on button "Yes" at bounding box center [691, 404] width 37 height 23
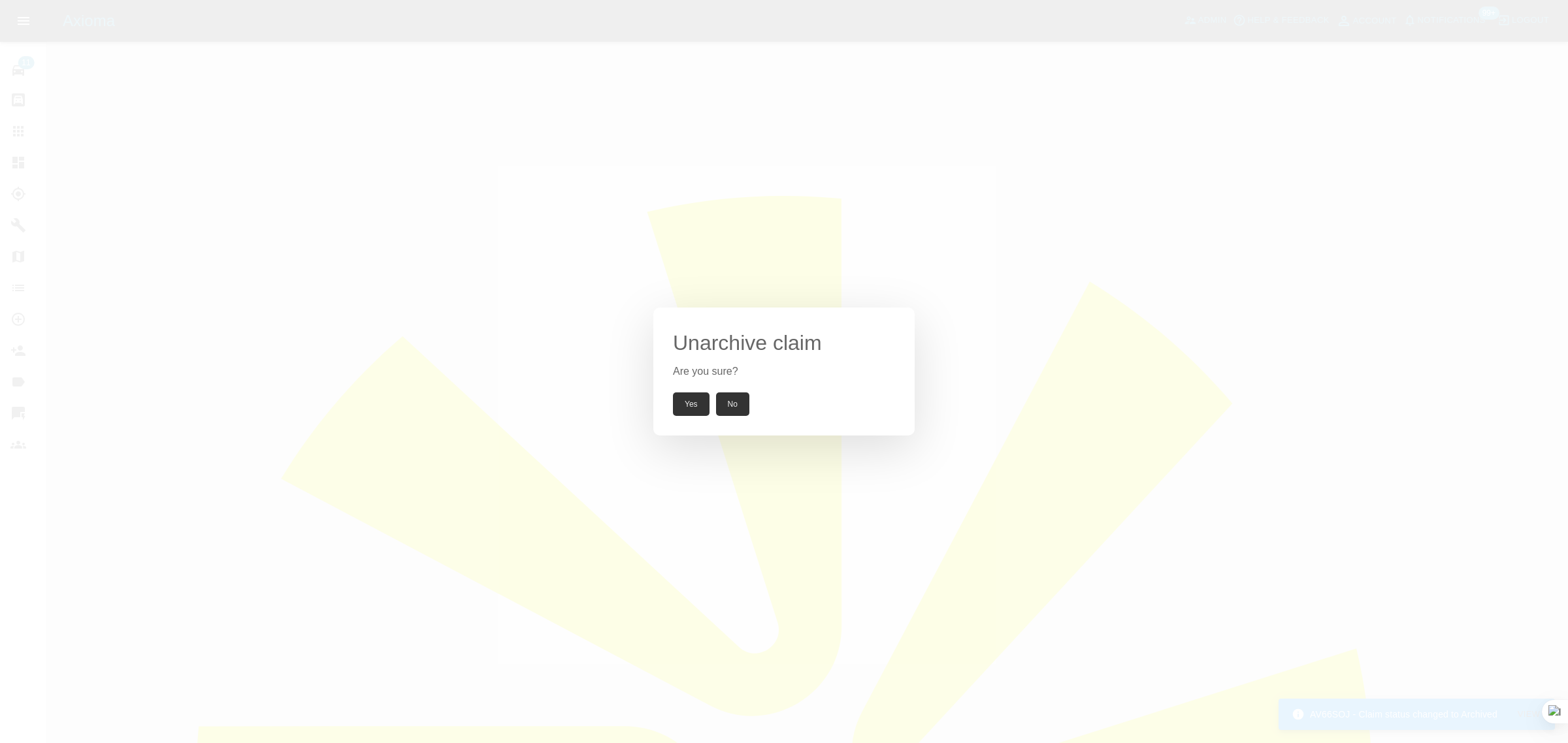
click at [670, 404] on div "Unarchive claim Are you sure? Yes No" at bounding box center [784, 372] width 261 height 128
click at [687, 402] on button "Yes" at bounding box center [691, 404] width 37 height 23
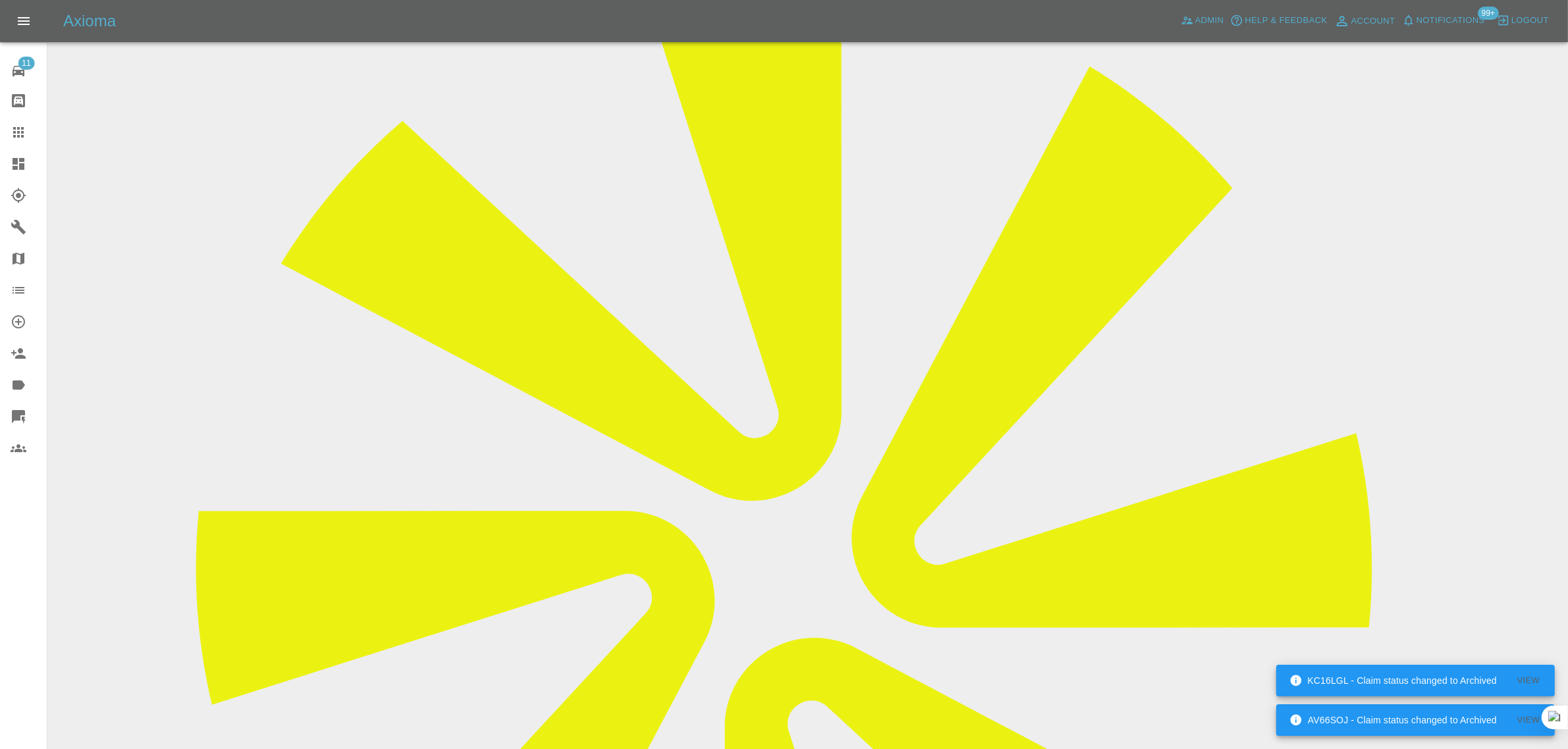
scroll to position [494, 0]
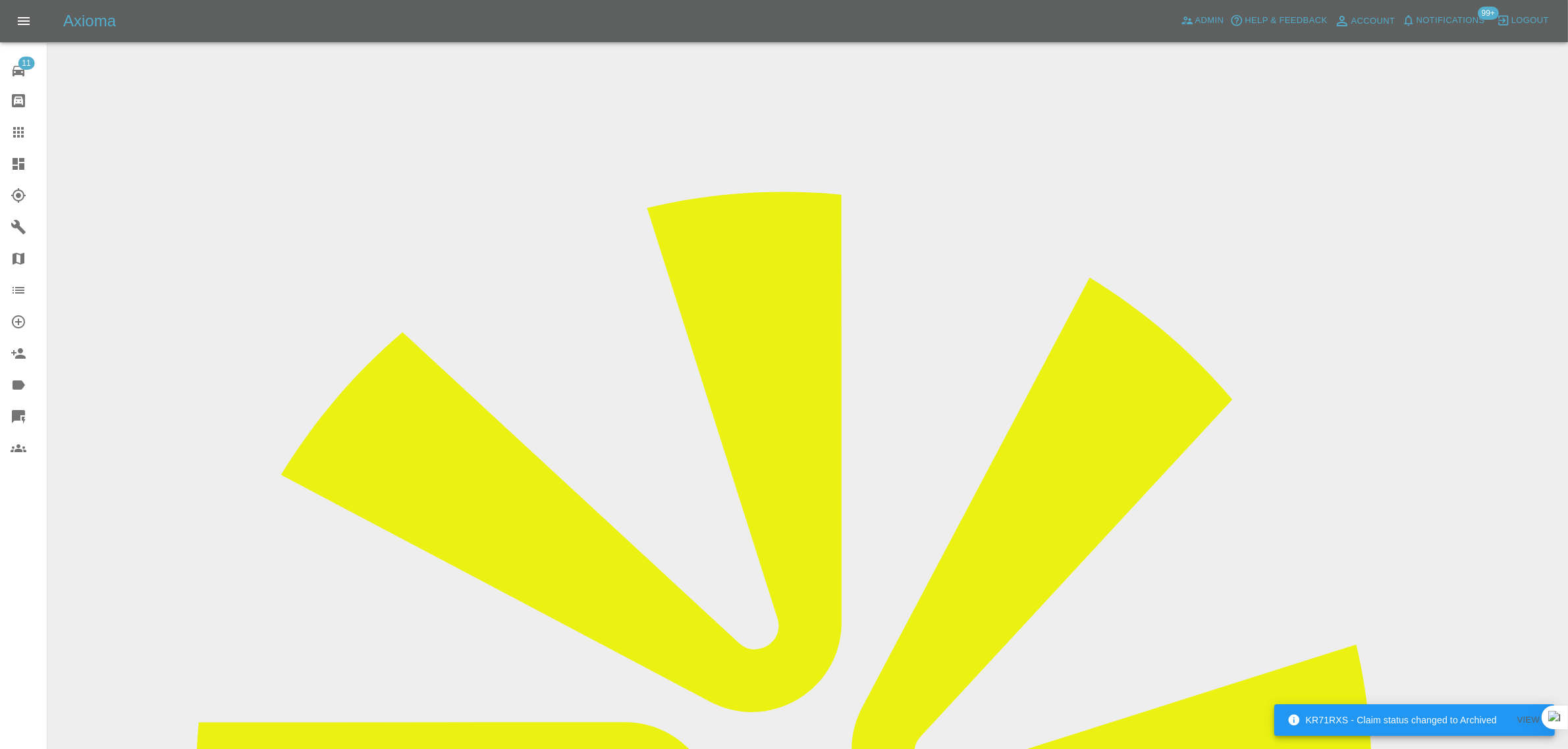
scroll to position [0, 0]
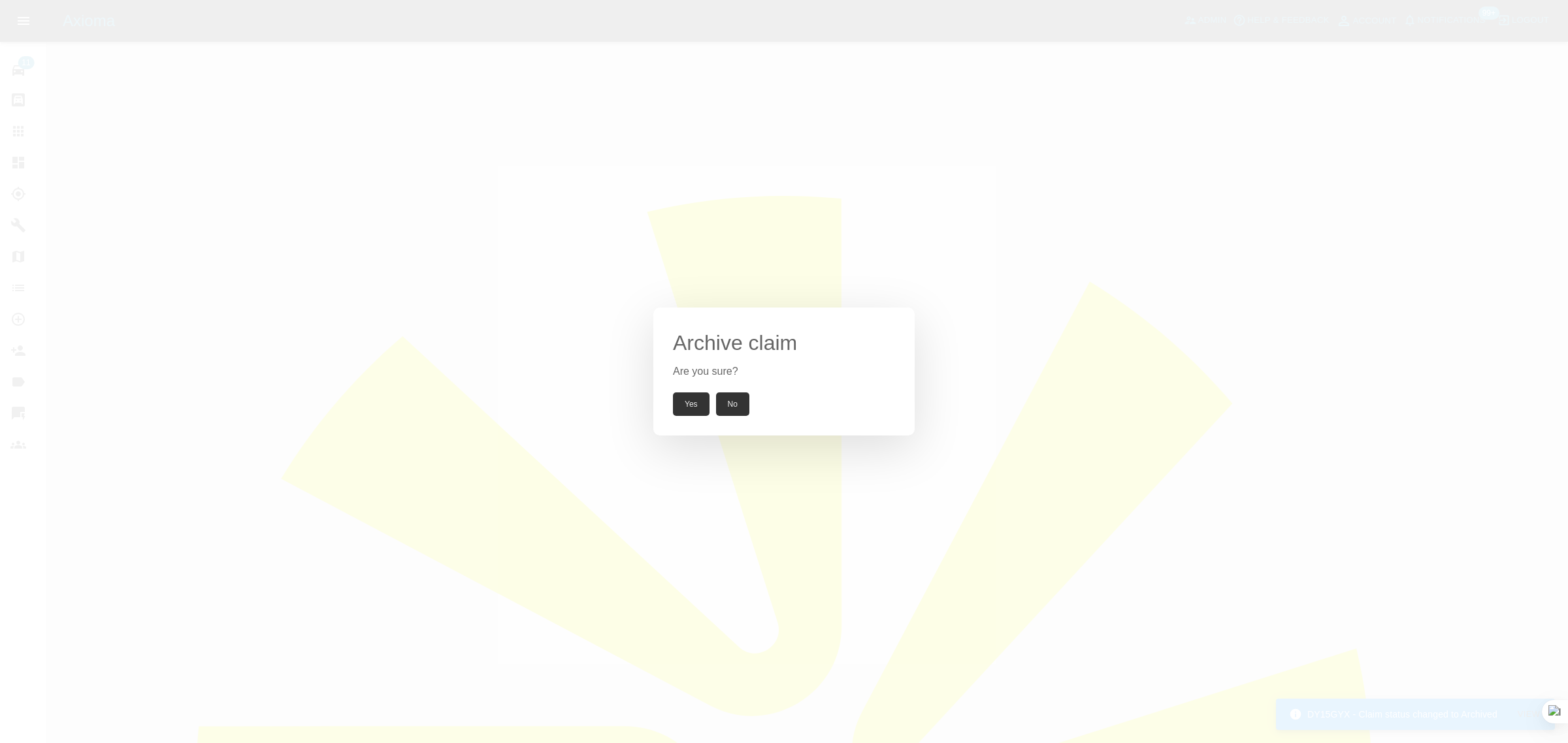
click at [693, 407] on button "Yes" at bounding box center [691, 404] width 37 height 23
